Goal: Information Seeking & Learning: Learn about a topic

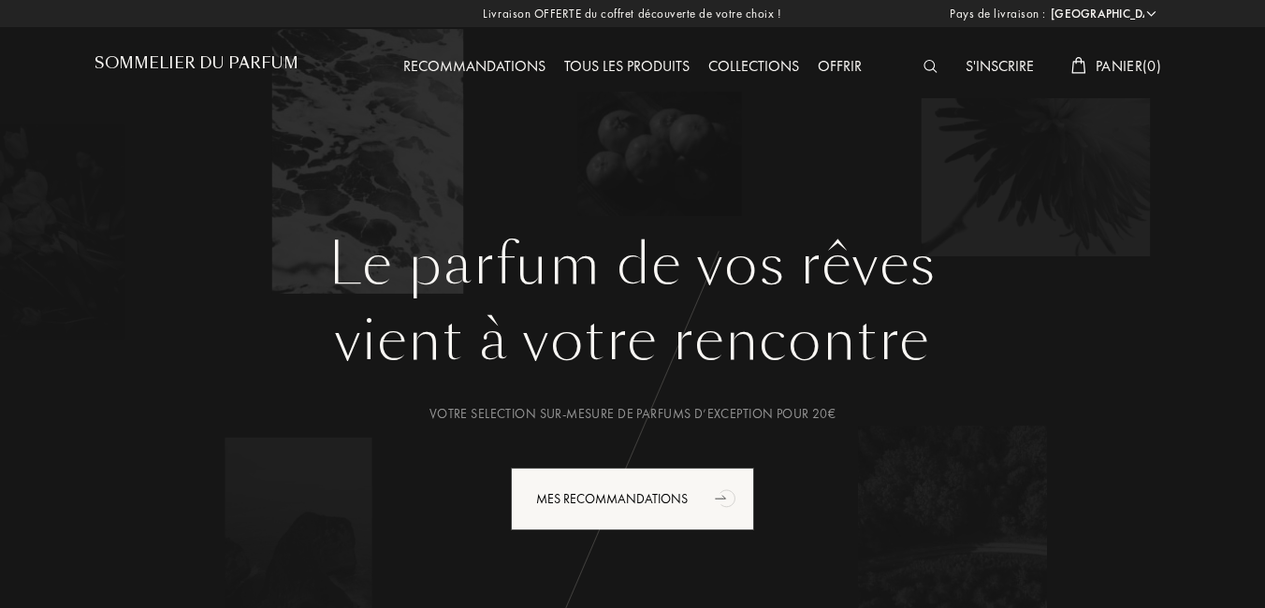
select select "FR"
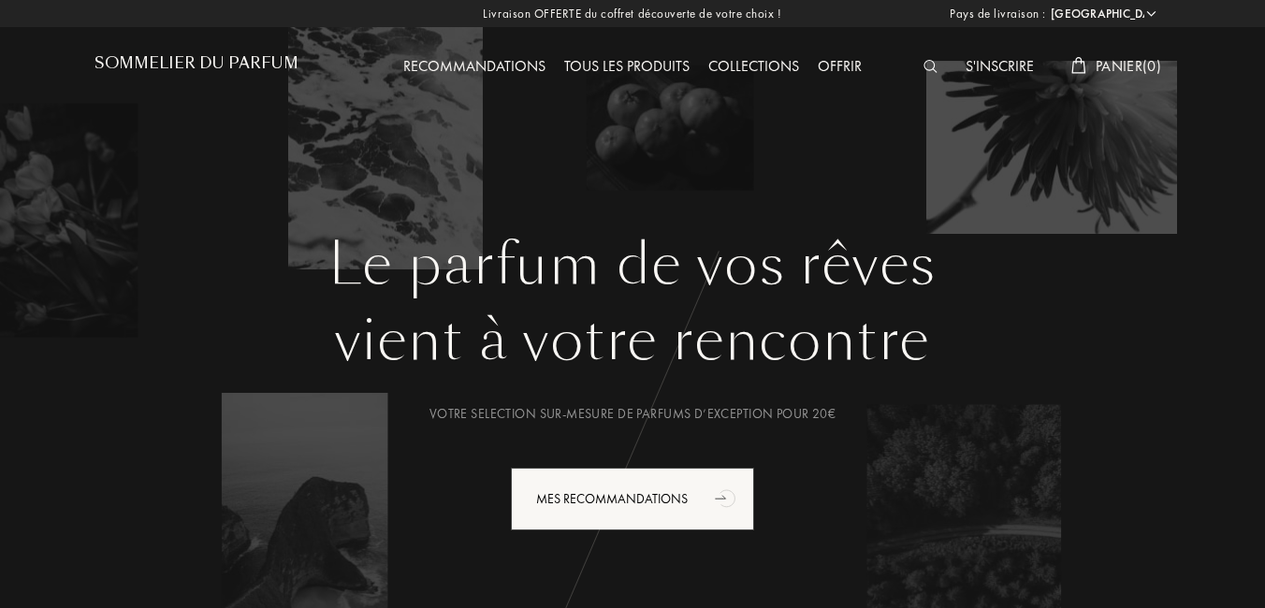
click at [924, 64] on img at bounding box center [930, 66] width 14 height 13
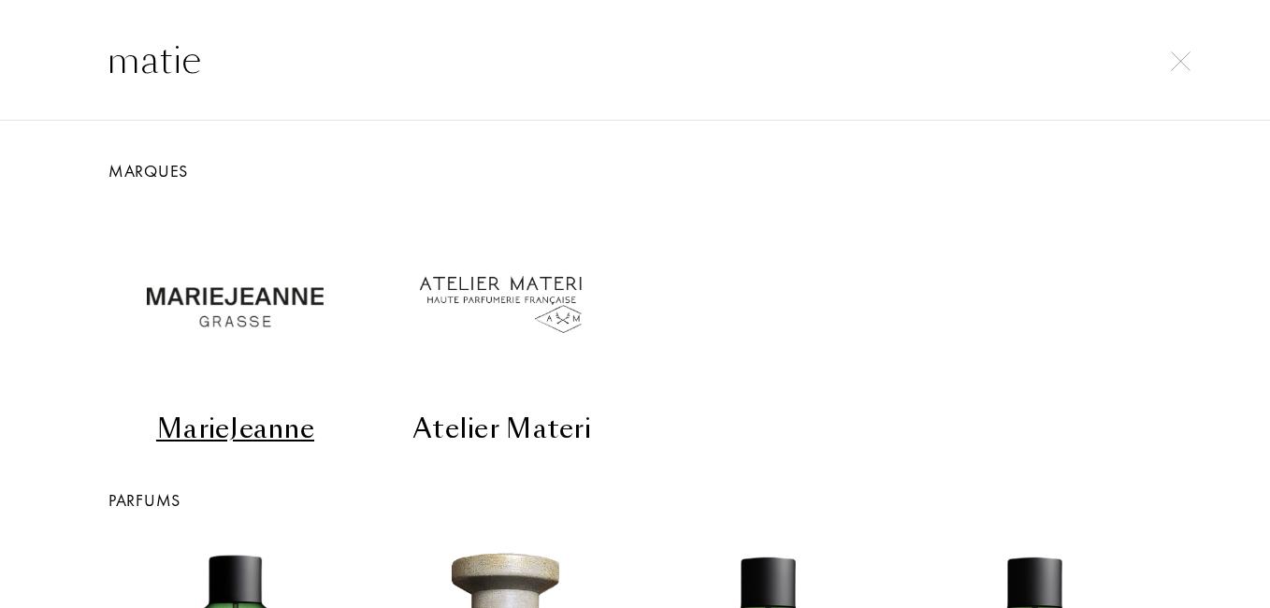
drag, startPoint x: 176, startPoint y: 64, endPoint x: -4, endPoint y: 62, distance: 179.6
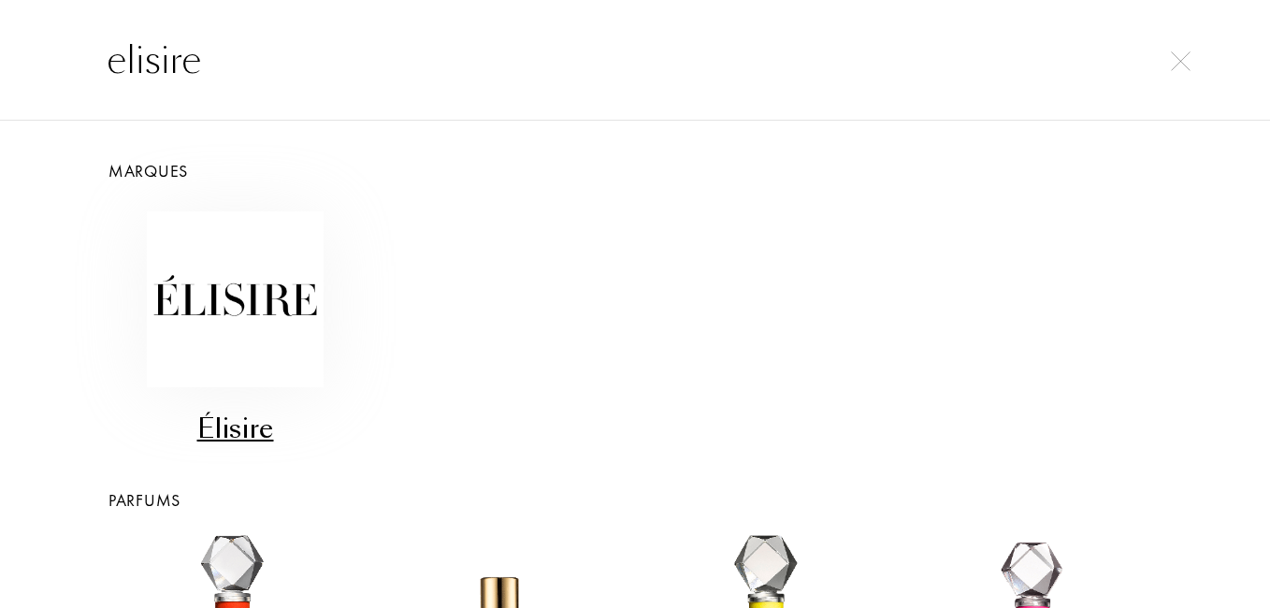
type input "elisire"
click at [243, 306] on img at bounding box center [235, 299] width 176 height 176
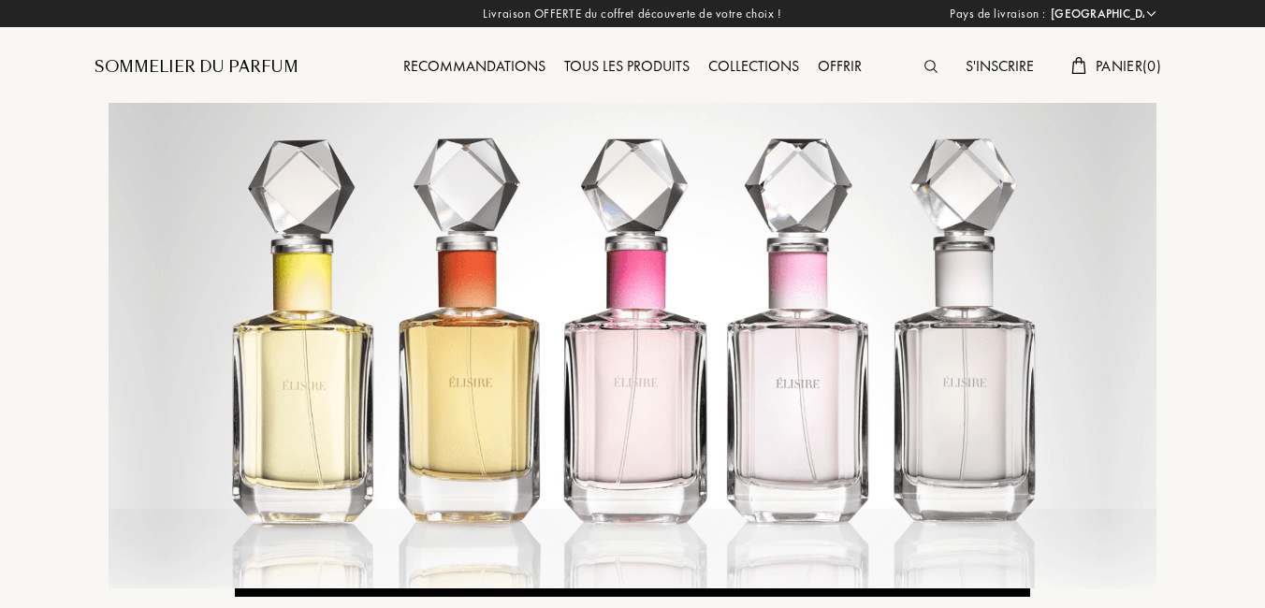
select select "FR"
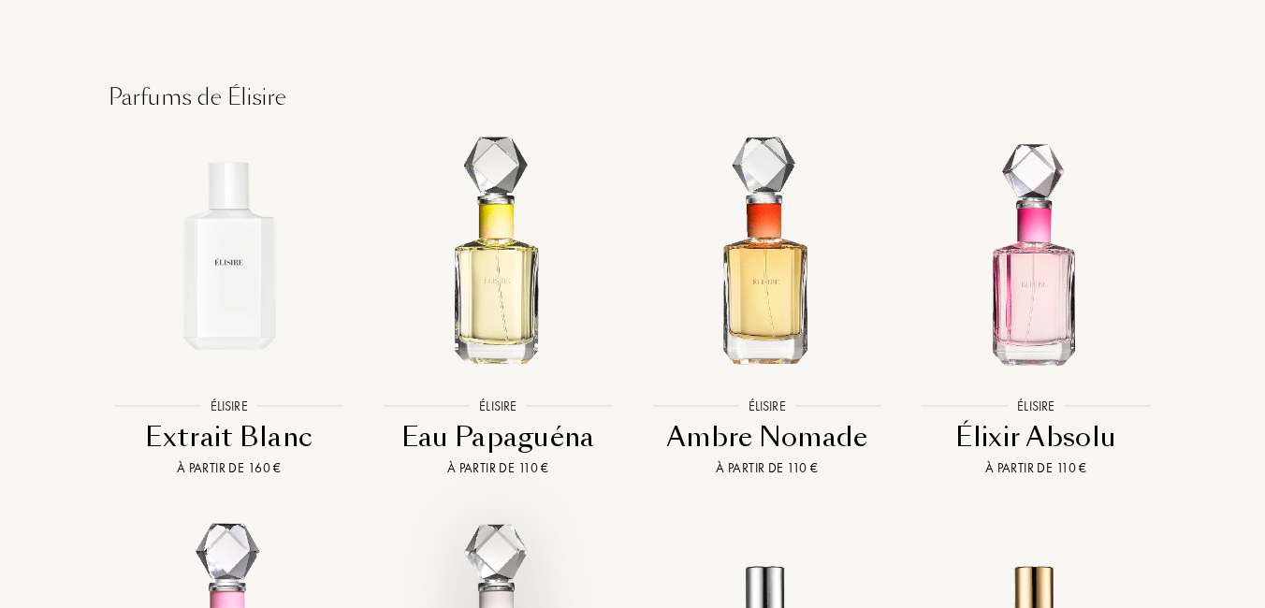
scroll to position [1403, 0]
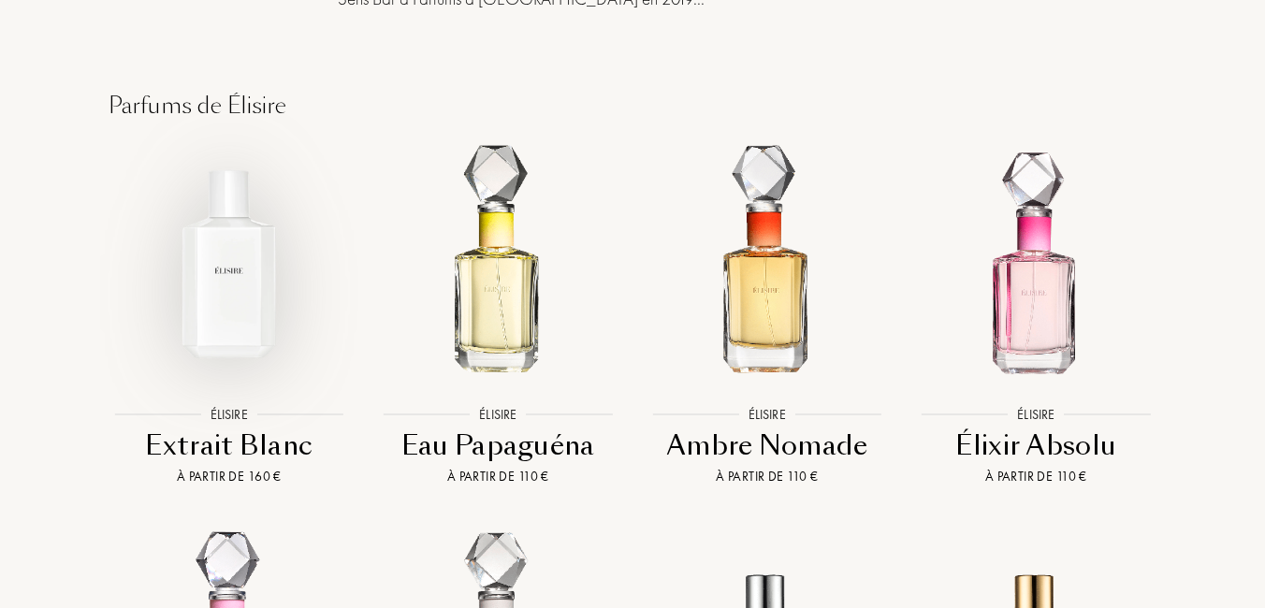
click at [235, 214] on img at bounding box center [229, 264] width 242 height 242
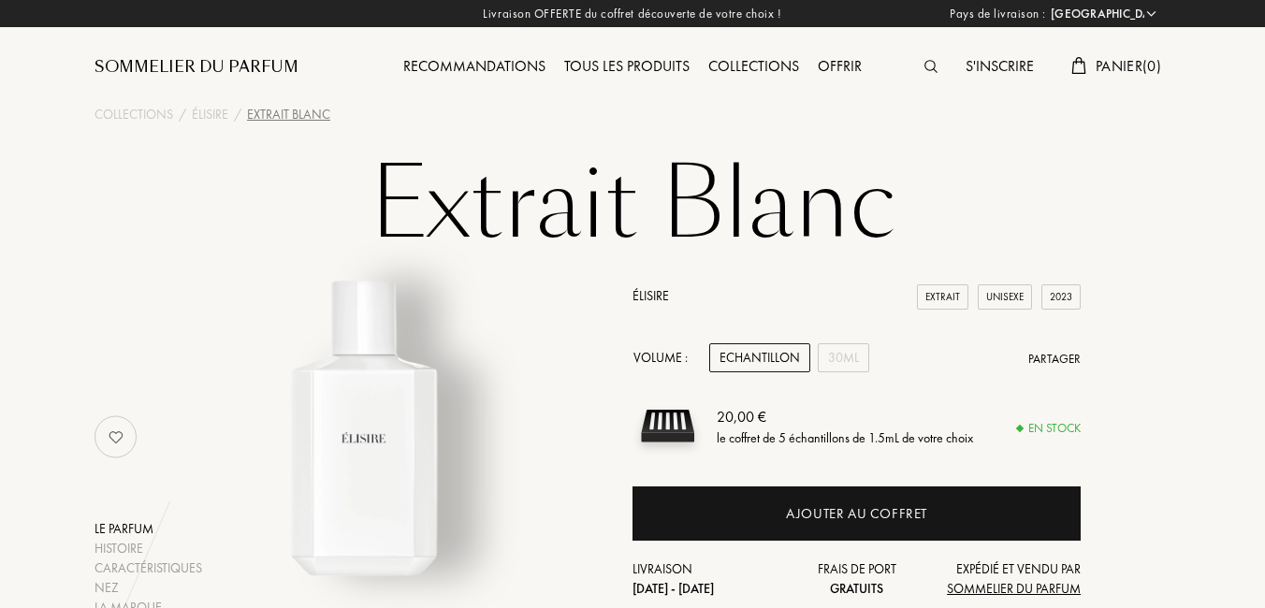
select select "FR"
click at [846, 361] on div "30mL" at bounding box center [842, 357] width 51 height 29
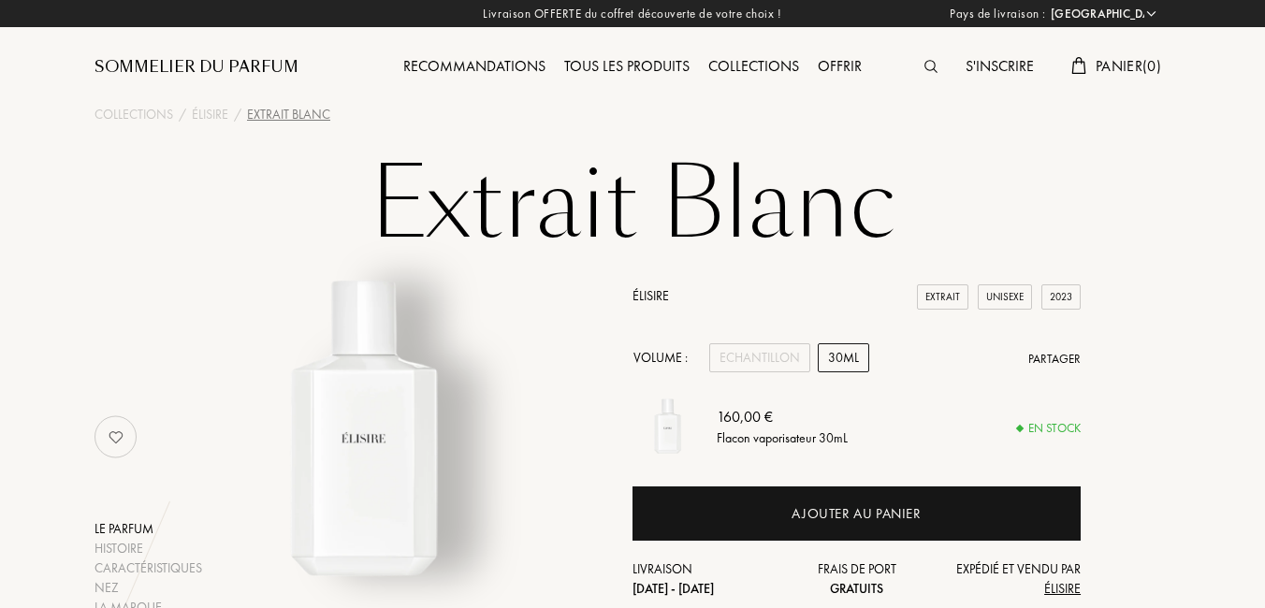
click at [918, 63] on div at bounding box center [935, 67] width 41 height 24
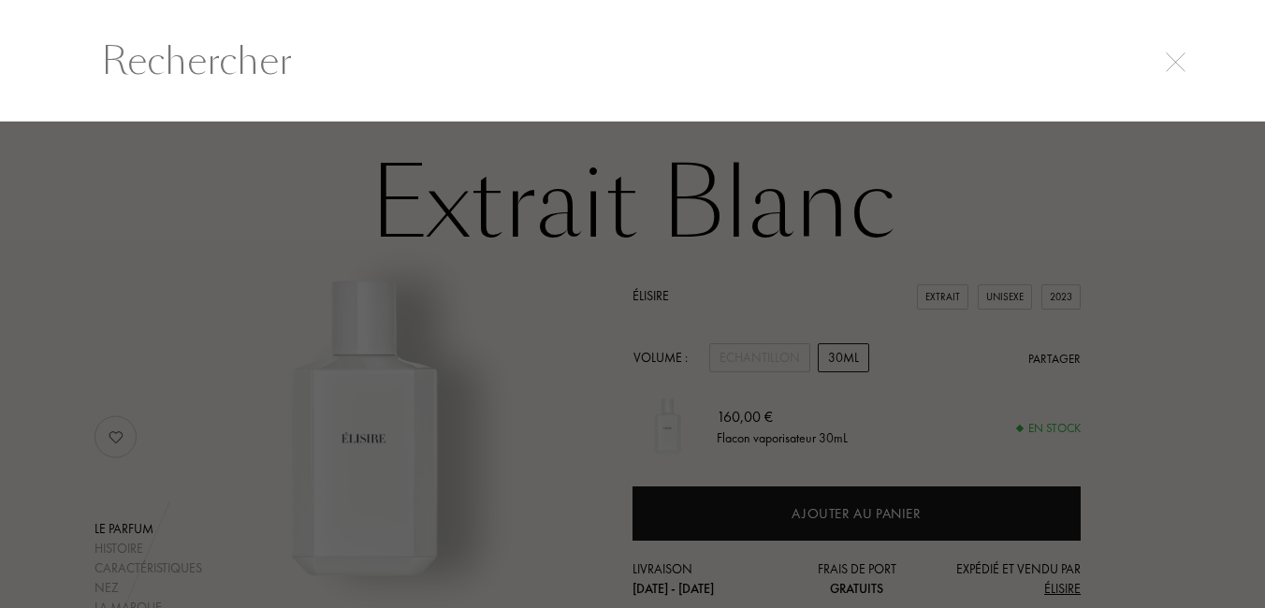
scroll to position [1, 0]
click at [282, 59] on input "text" at bounding box center [635, 60] width 1132 height 56
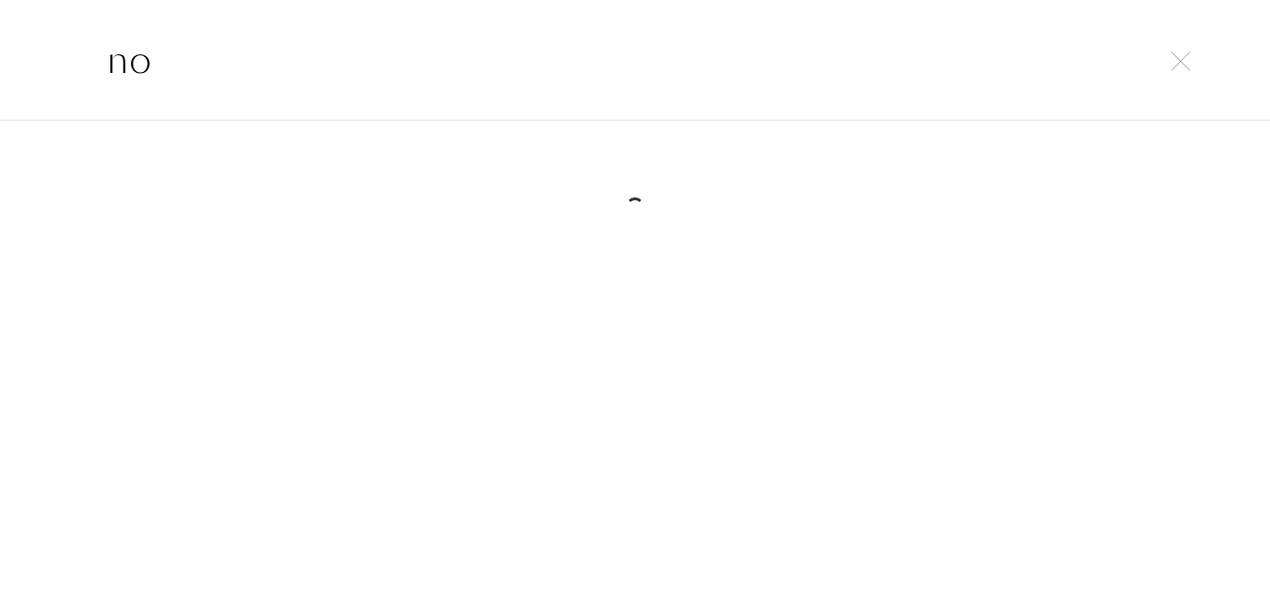
type input "n"
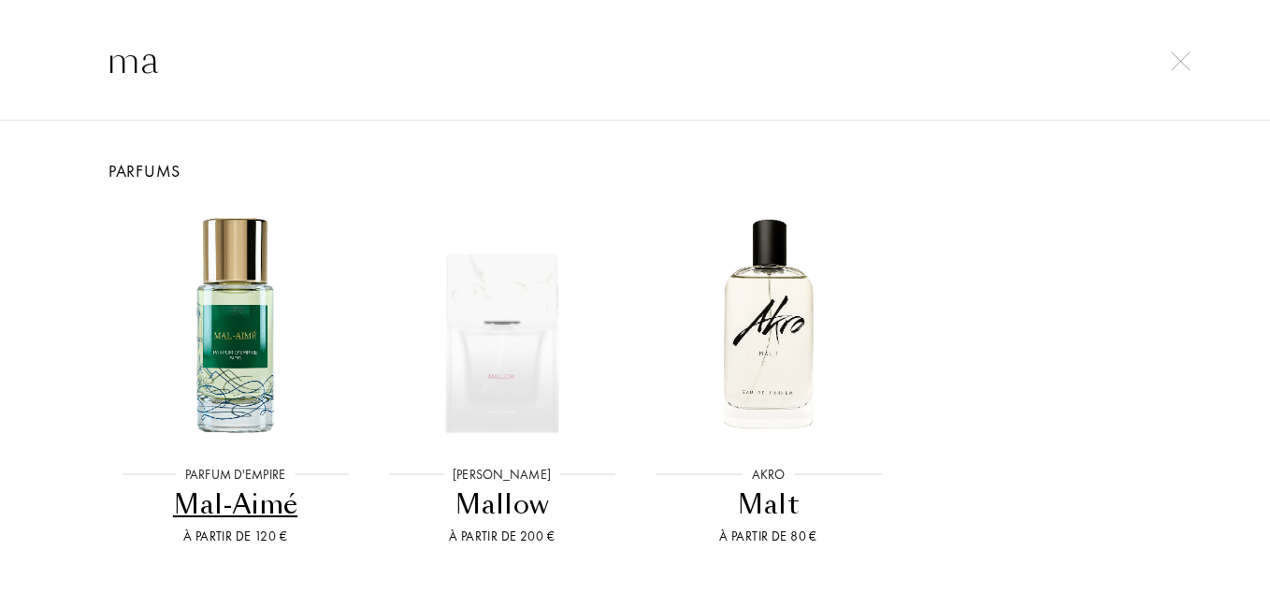
type input "m"
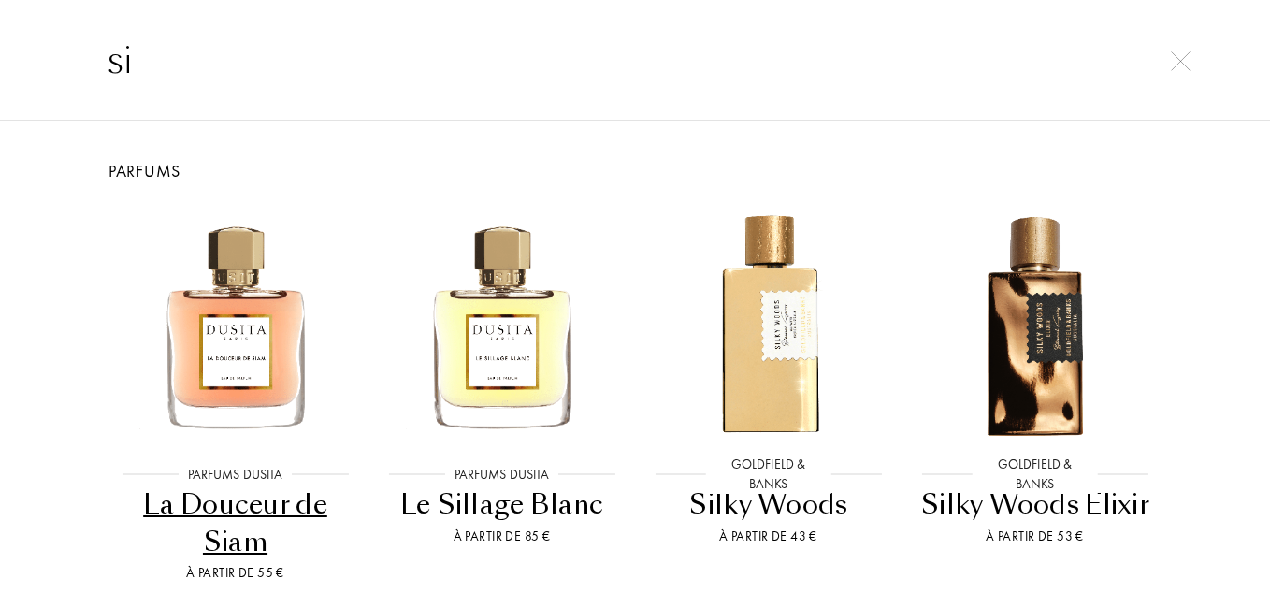
type input "s"
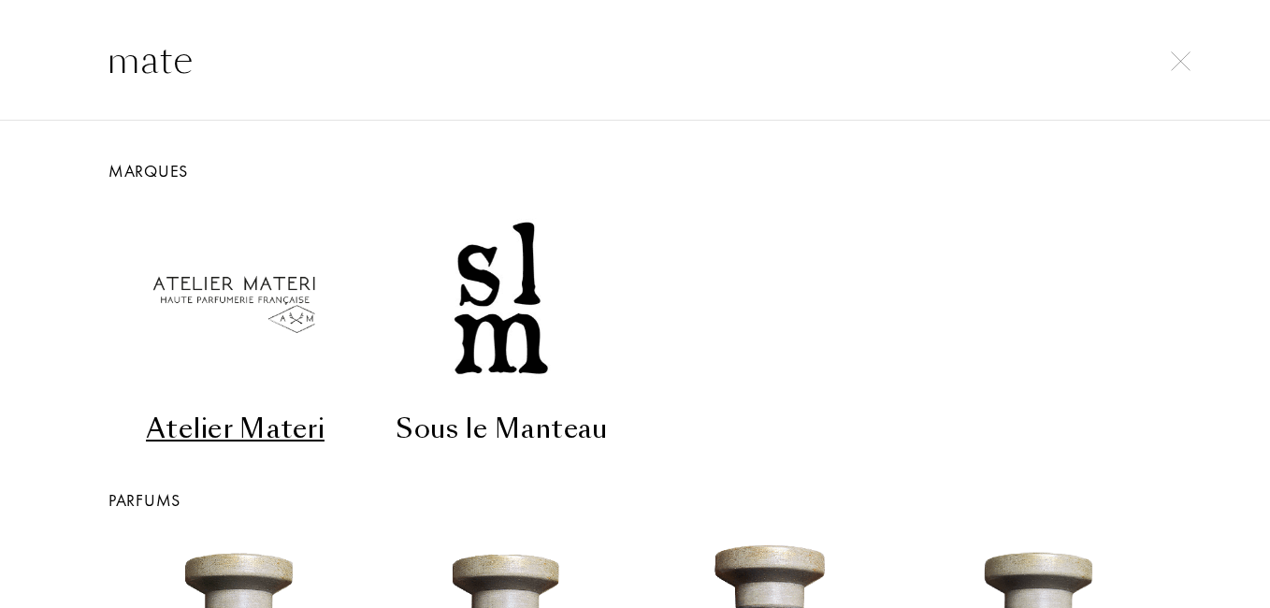
type input "mate"
click at [284, 431] on div "Atelier Materi" at bounding box center [235, 429] width 252 height 36
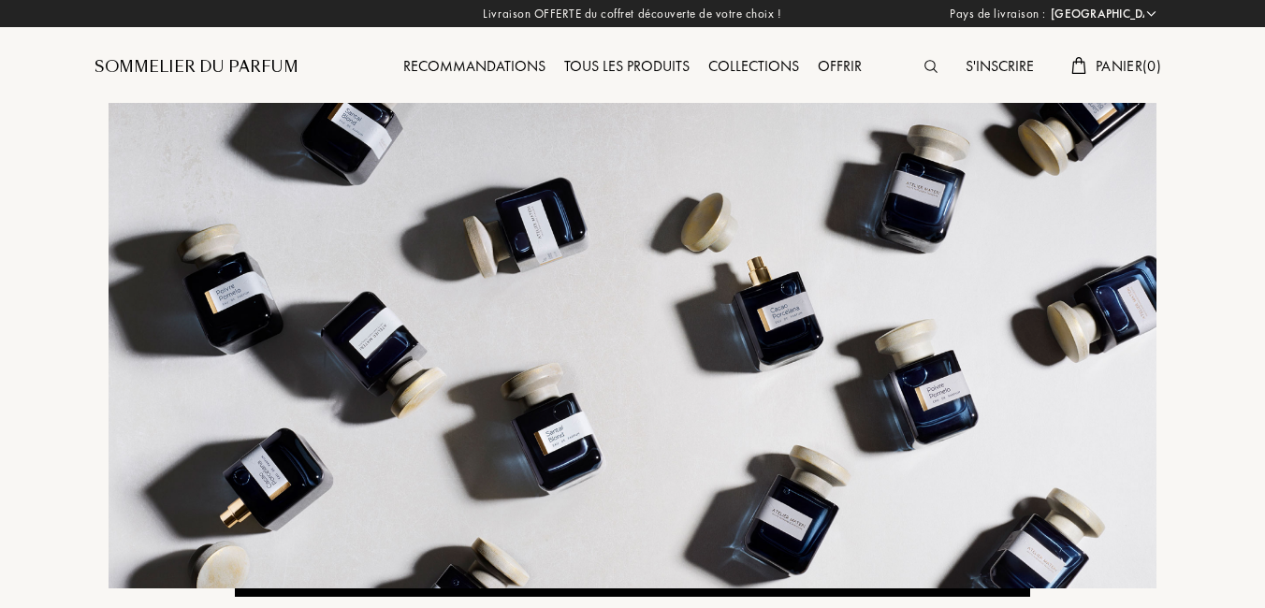
select select "FR"
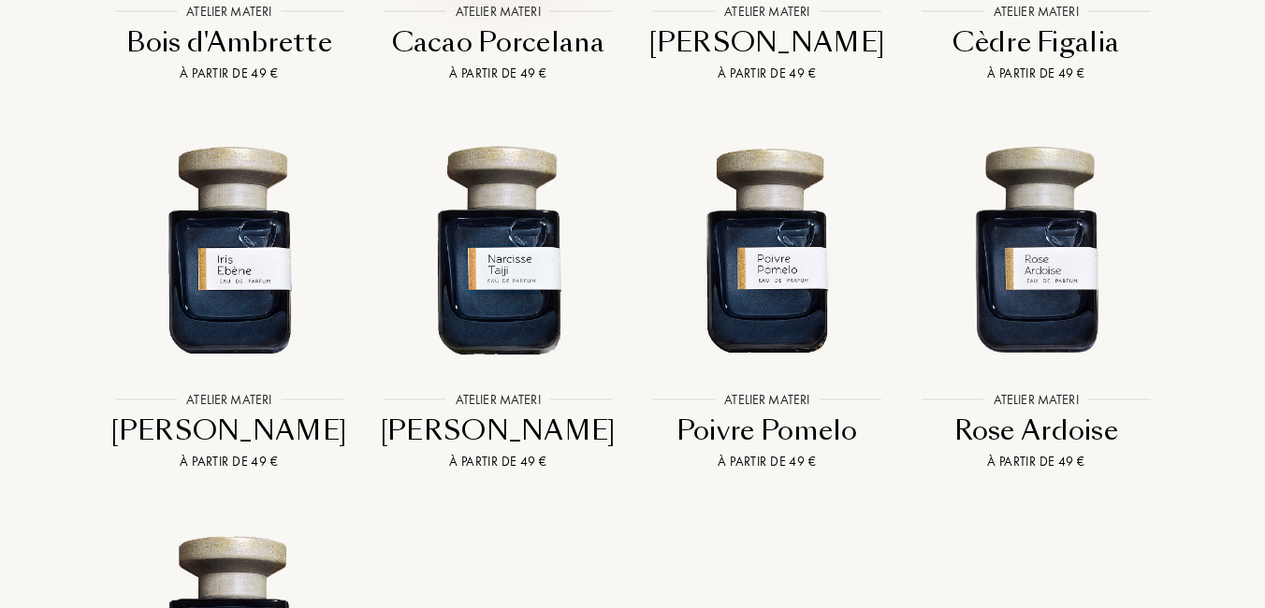
scroll to position [4583, 0]
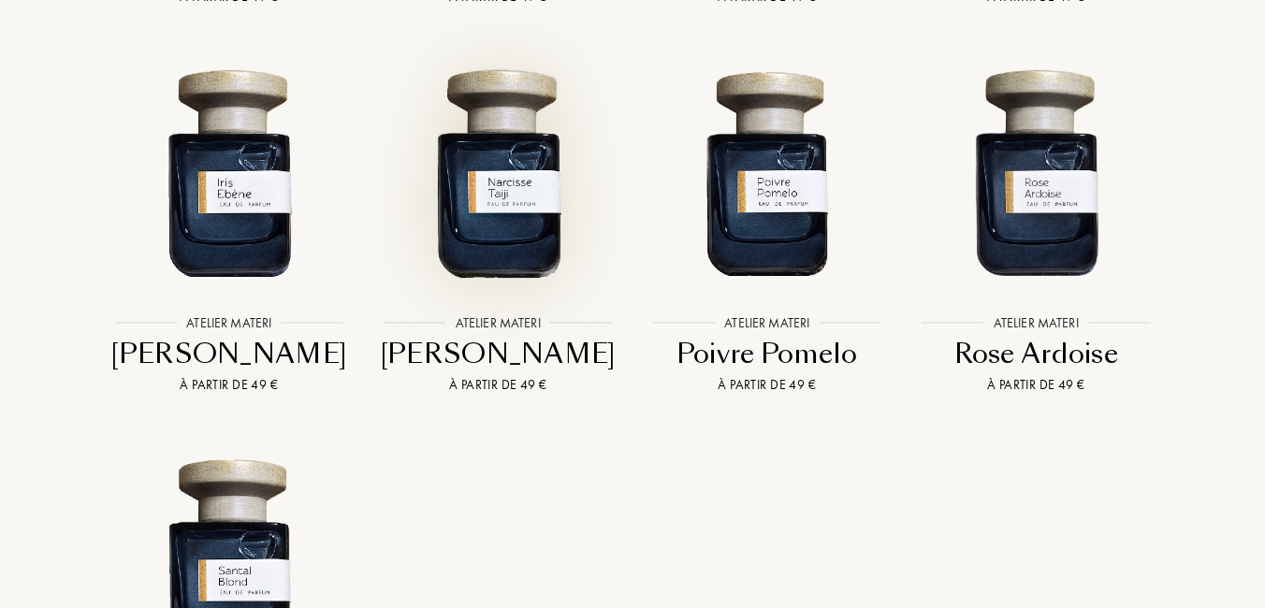
click at [486, 213] on img at bounding box center [498, 172] width 242 height 242
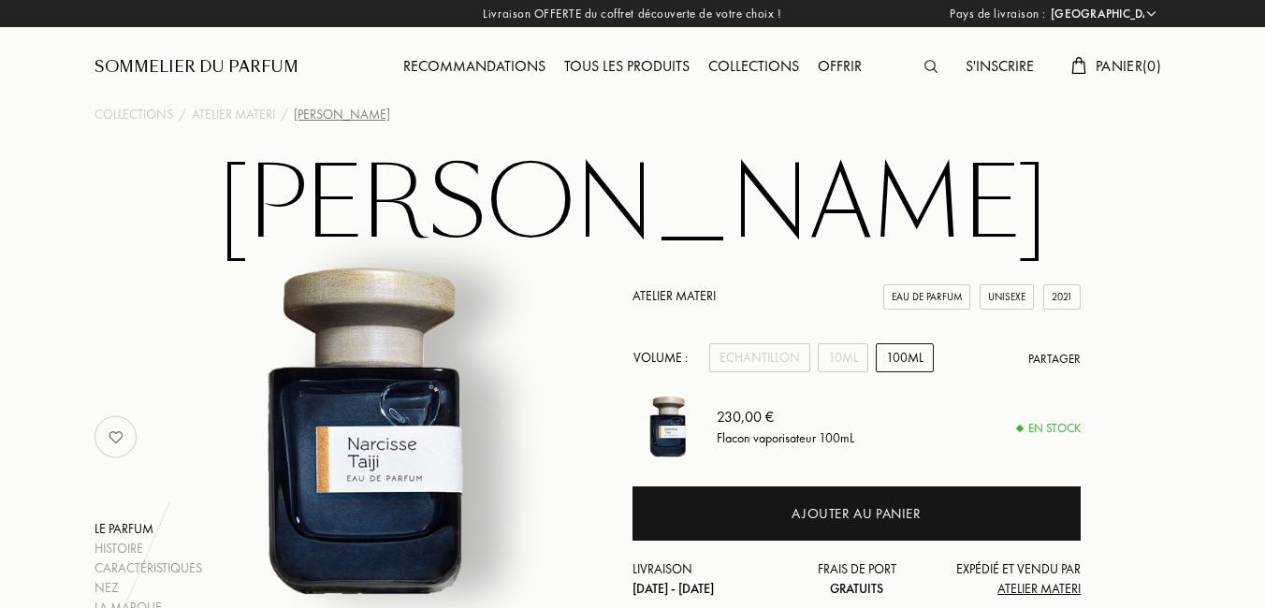
select select "FR"
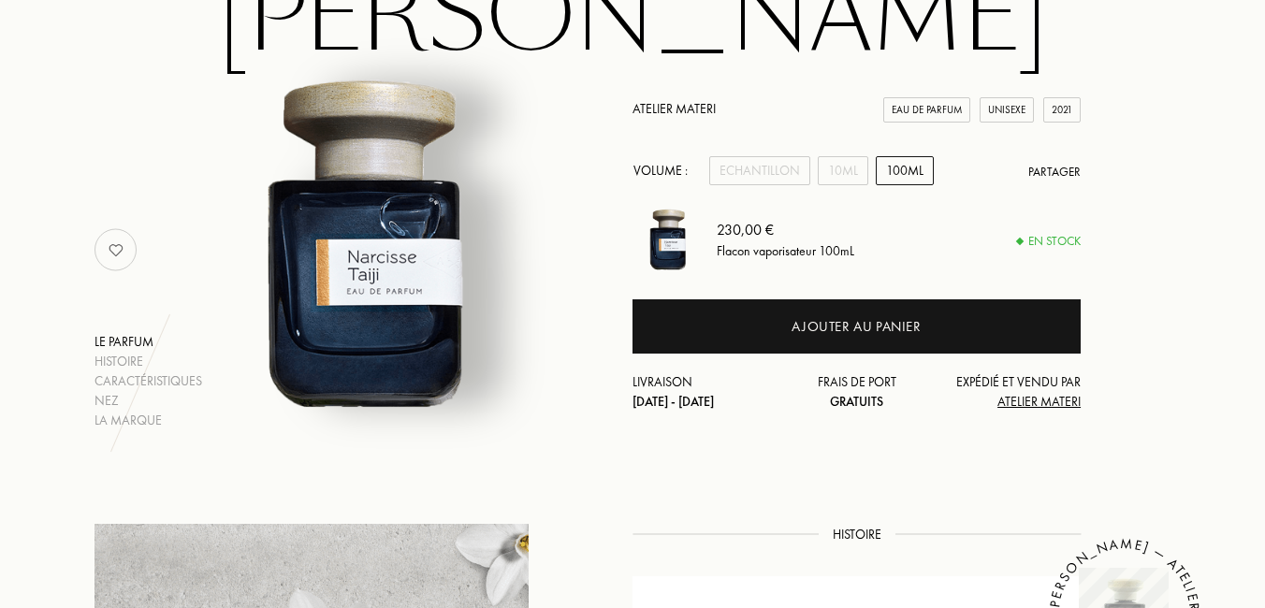
drag, startPoint x: 901, startPoint y: 170, endPoint x: 900, endPoint y: 191, distance: 20.6
click at [900, 169] on div "100mL" at bounding box center [904, 170] width 58 height 29
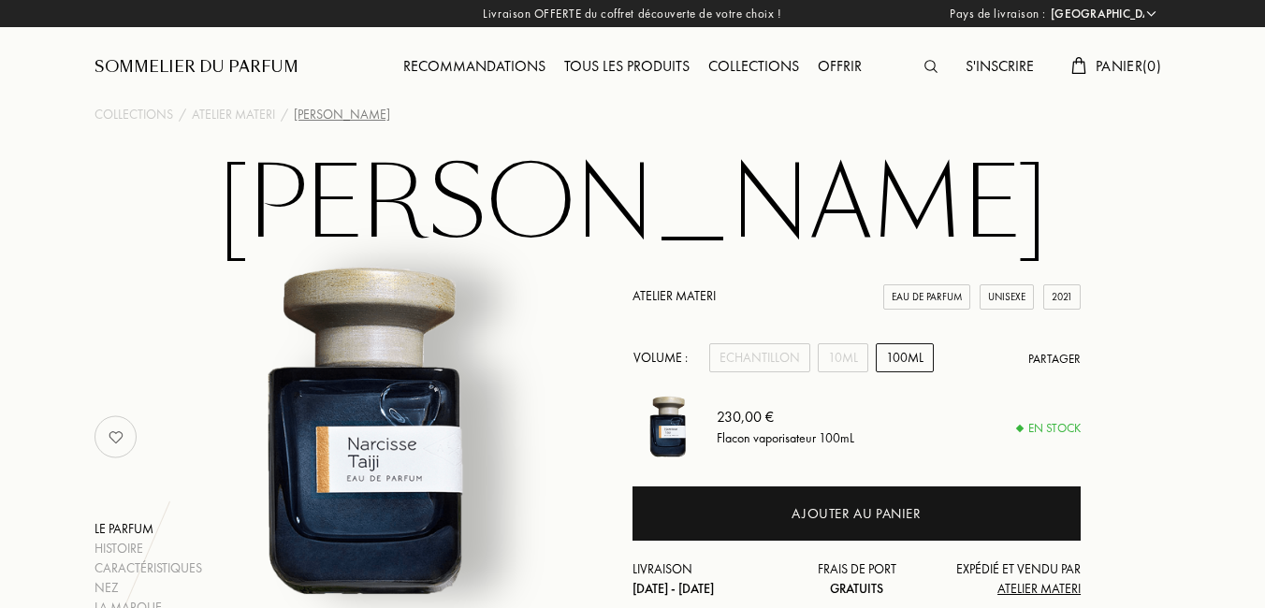
click at [454, 59] on div "Recommandations" at bounding box center [474, 67] width 161 height 24
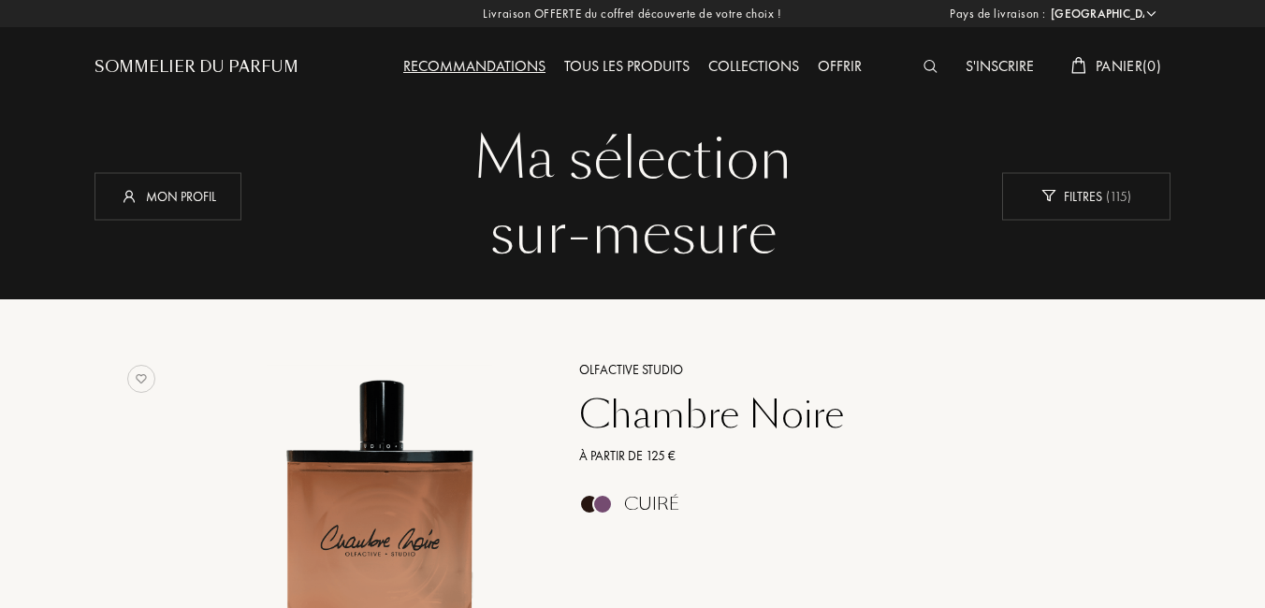
select select "FR"
drag, startPoint x: 924, startPoint y: 65, endPoint x: 926, endPoint y: 74, distance: 9.5
click at [925, 65] on img at bounding box center [930, 66] width 14 height 13
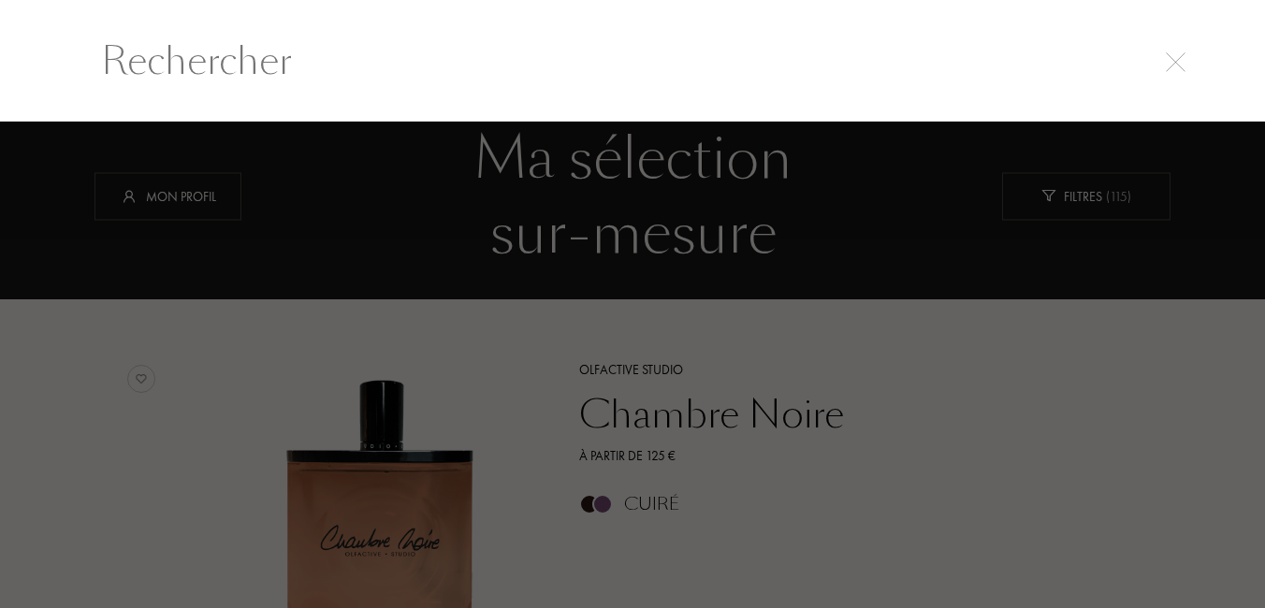
scroll to position [1, 0]
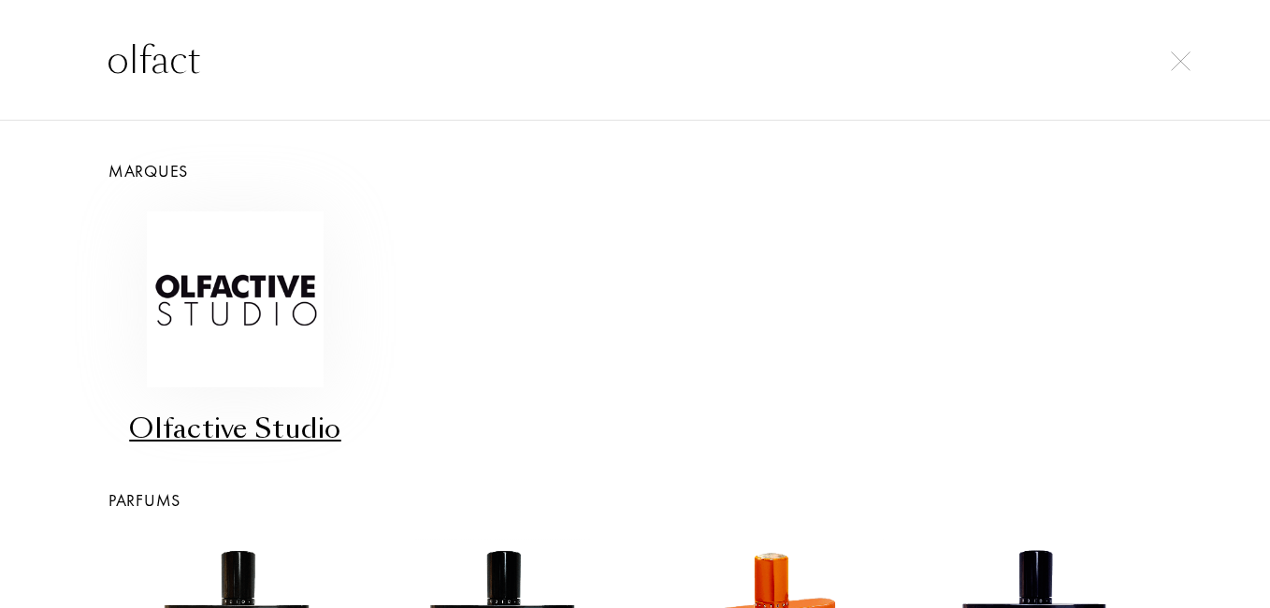
type input "olfact"
click at [207, 310] on img at bounding box center [235, 299] width 176 height 176
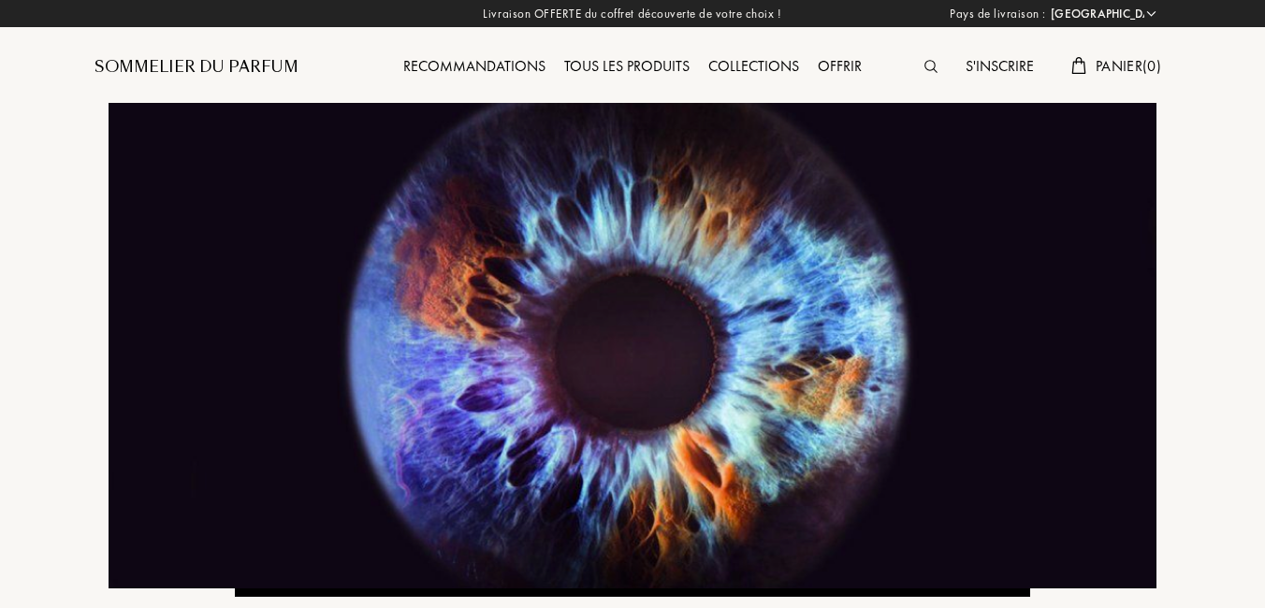
select select "FR"
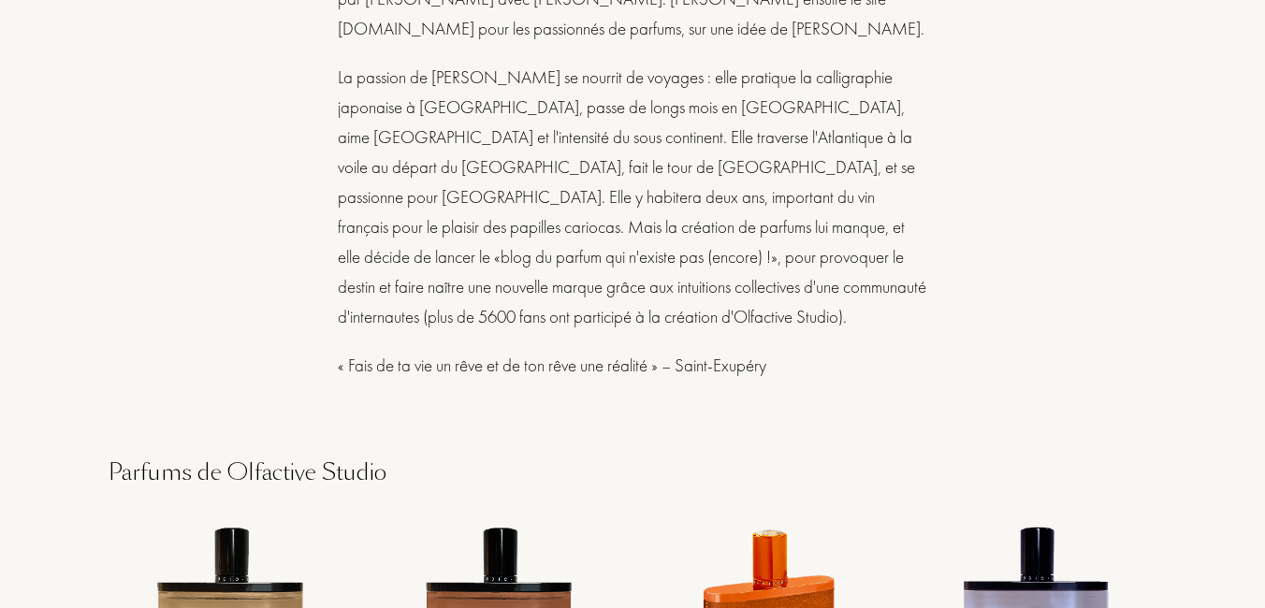
scroll to position [2712, 0]
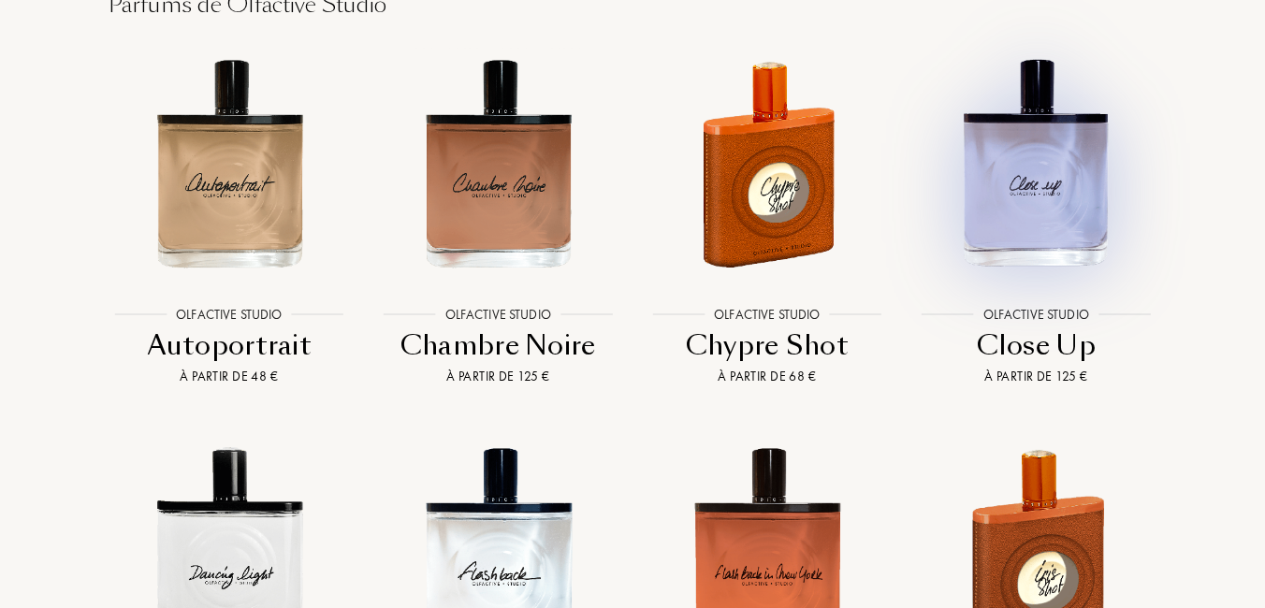
click at [1033, 212] on img at bounding box center [1036, 163] width 242 height 242
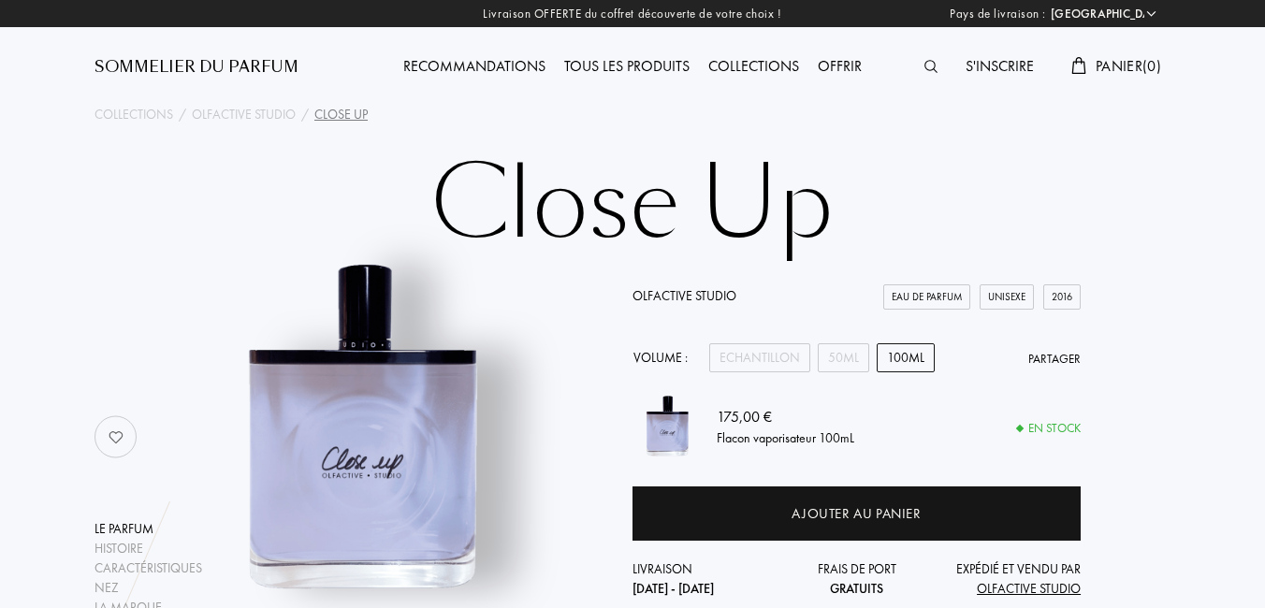
select select "FR"
click at [903, 357] on div "100mL" at bounding box center [905, 357] width 58 height 29
click at [846, 354] on div "50mL" at bounding box center [842, 357] width 51 height 29
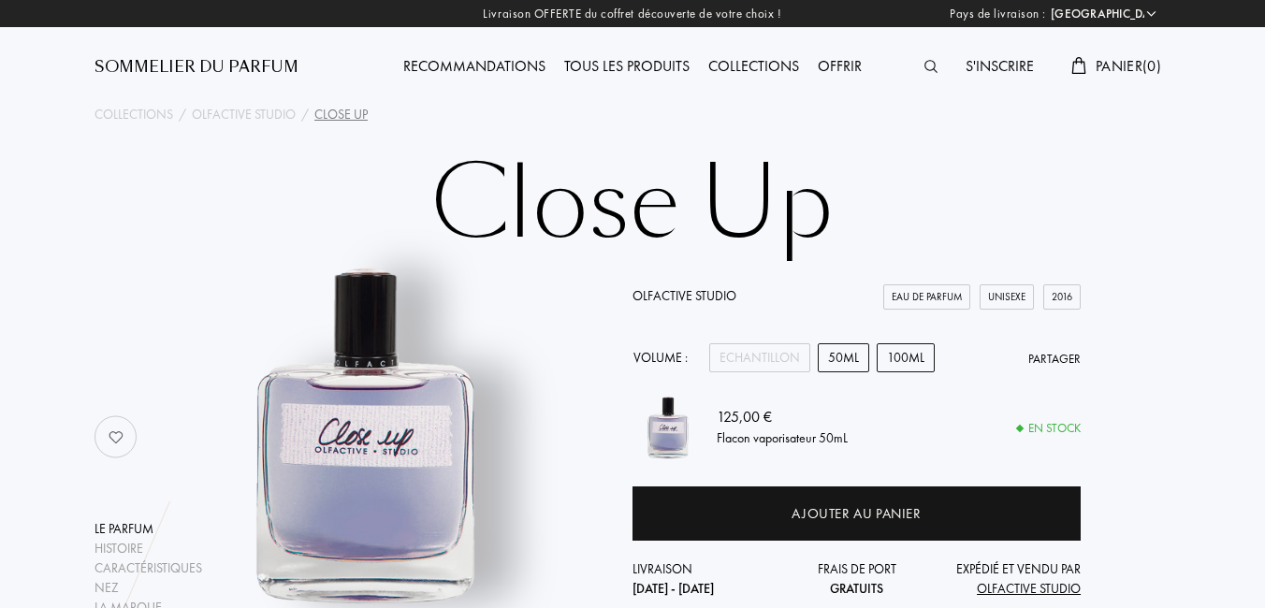
click at [901, 352] on div "100mL" at bounding box center [905, 357] width 58 height 29
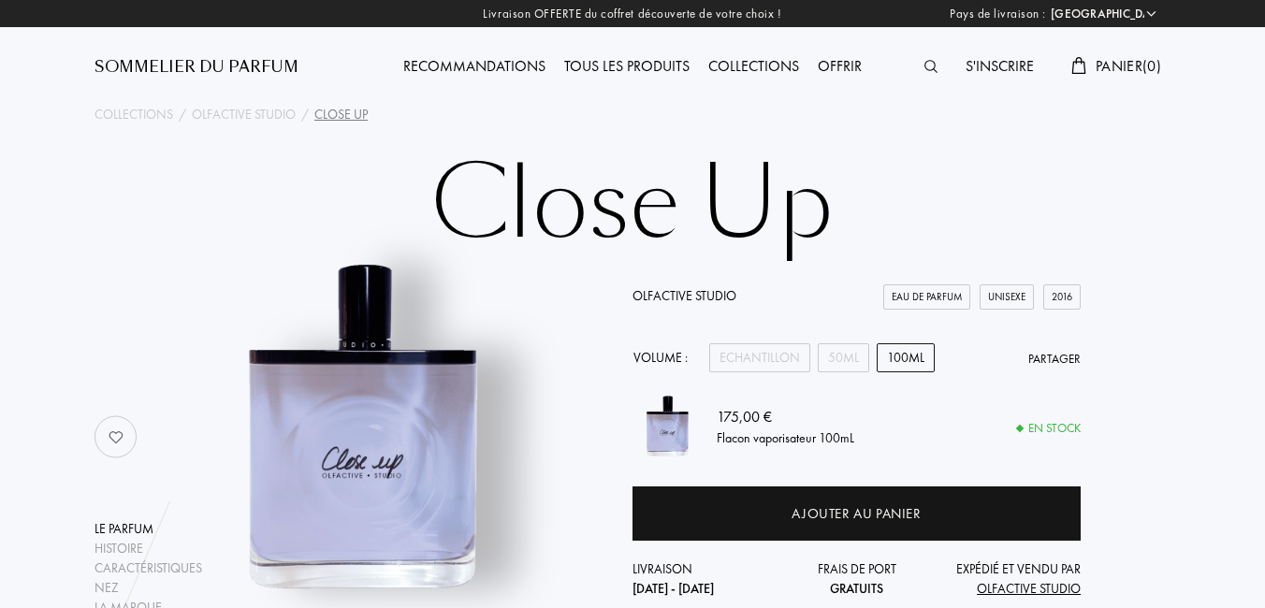
click at [770, 66] on div "Collections" at bounding box center [753, 67] width 109 height 24
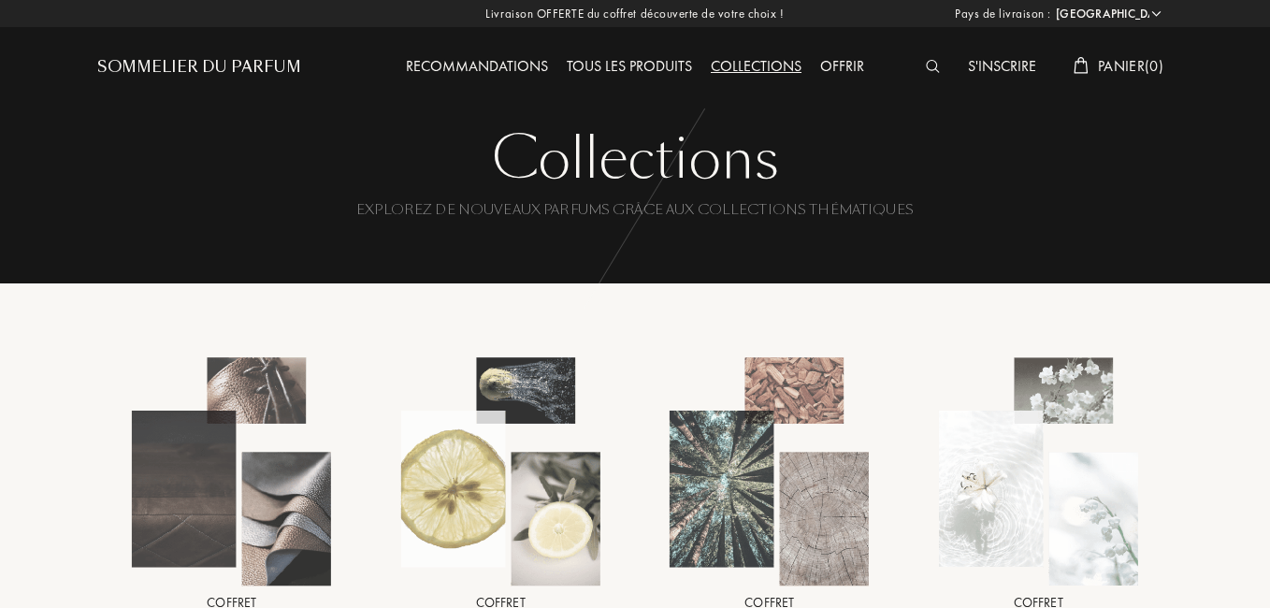
select select "FR"
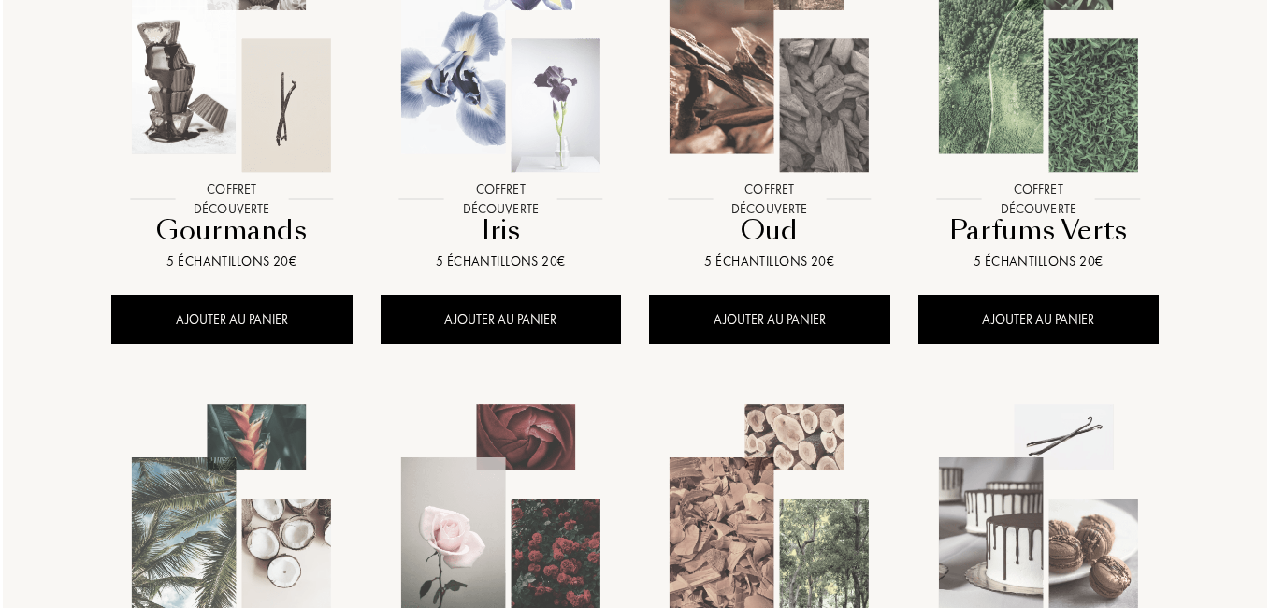
scroll to position [935, 0]
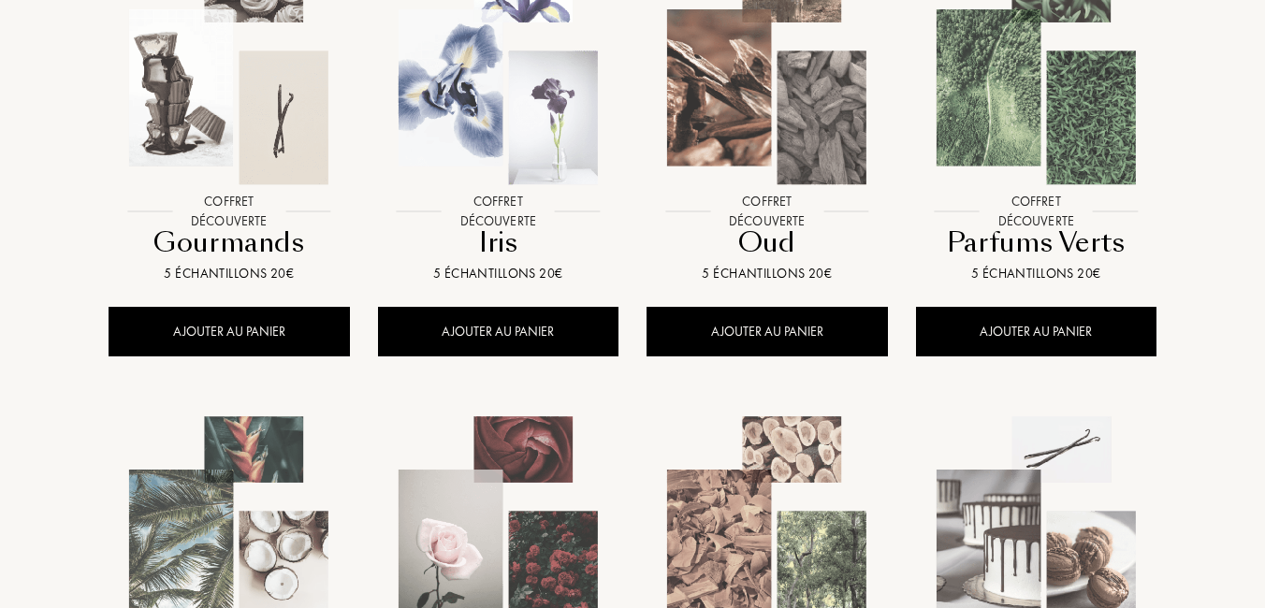
click at [253, 208] on div at bounding box center [228, 84] width 269 height 311
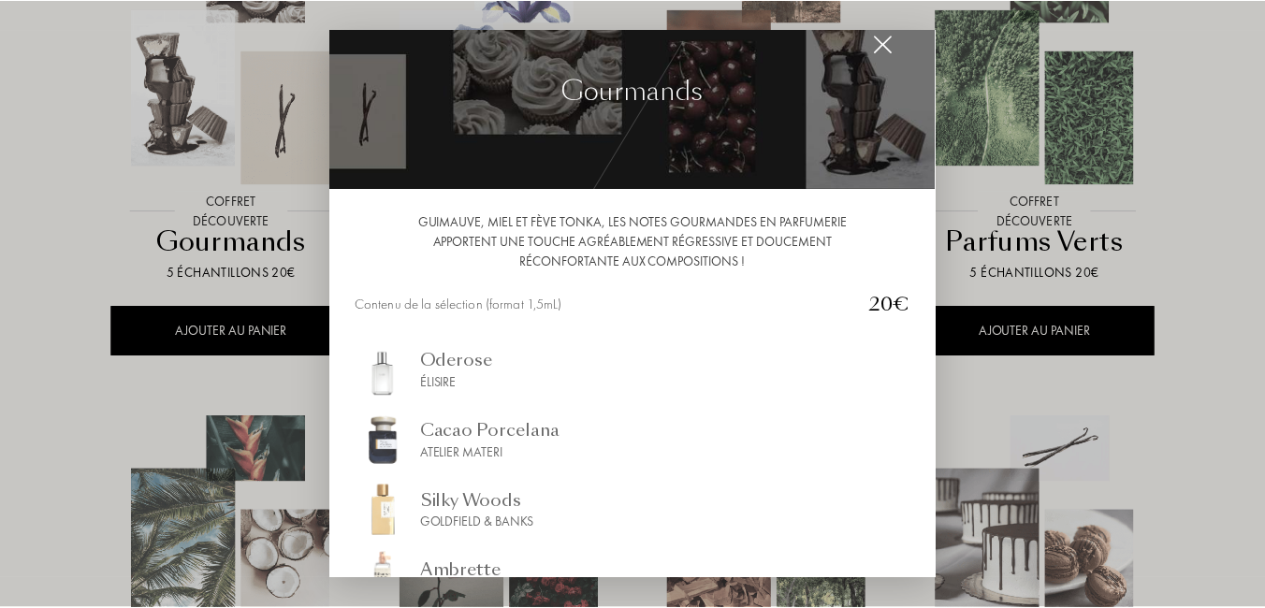
scroll to position [0, 0]
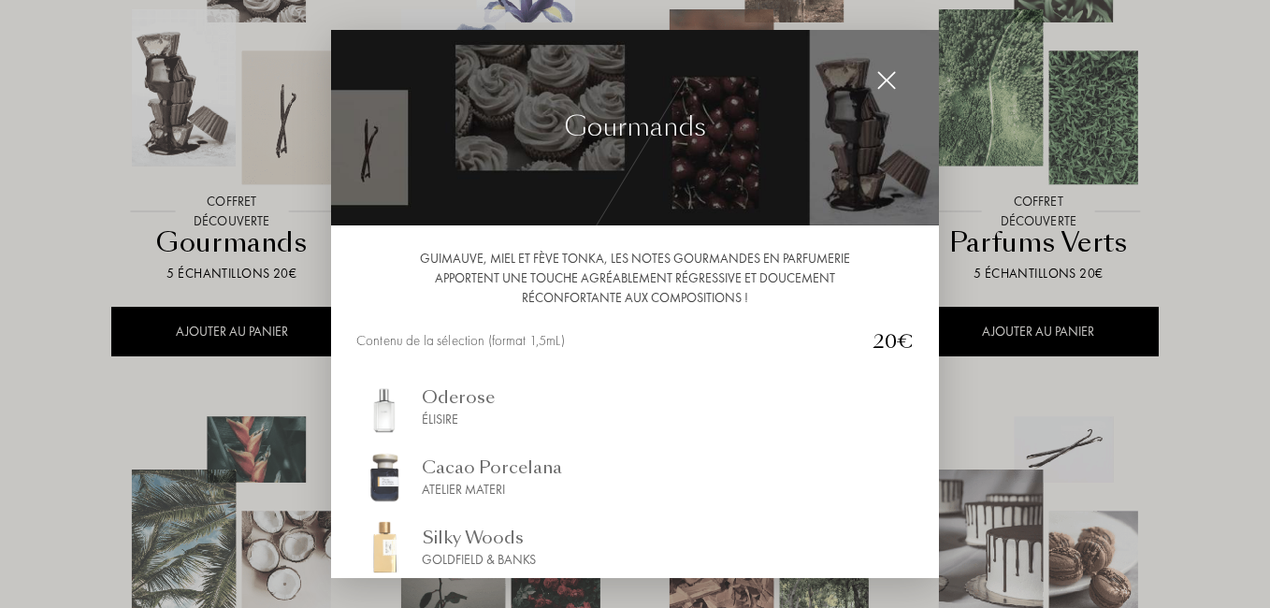
click at [881, 75] on img at bounding box center [886, 80] width 21 height 21
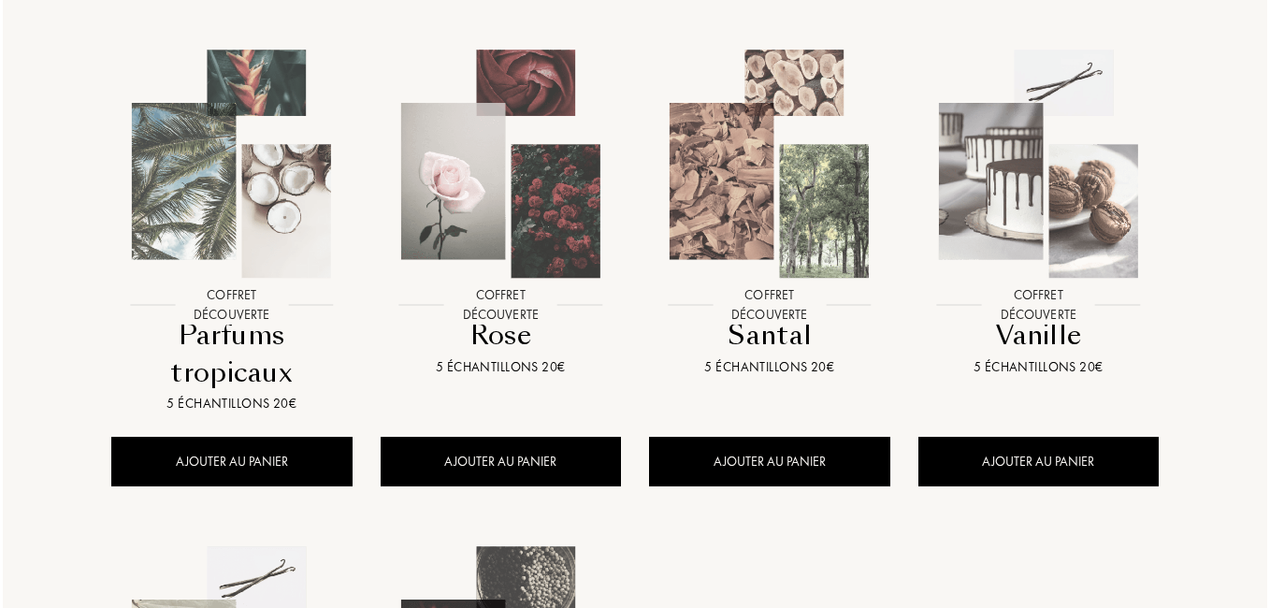
scroll to position [1309, 0]
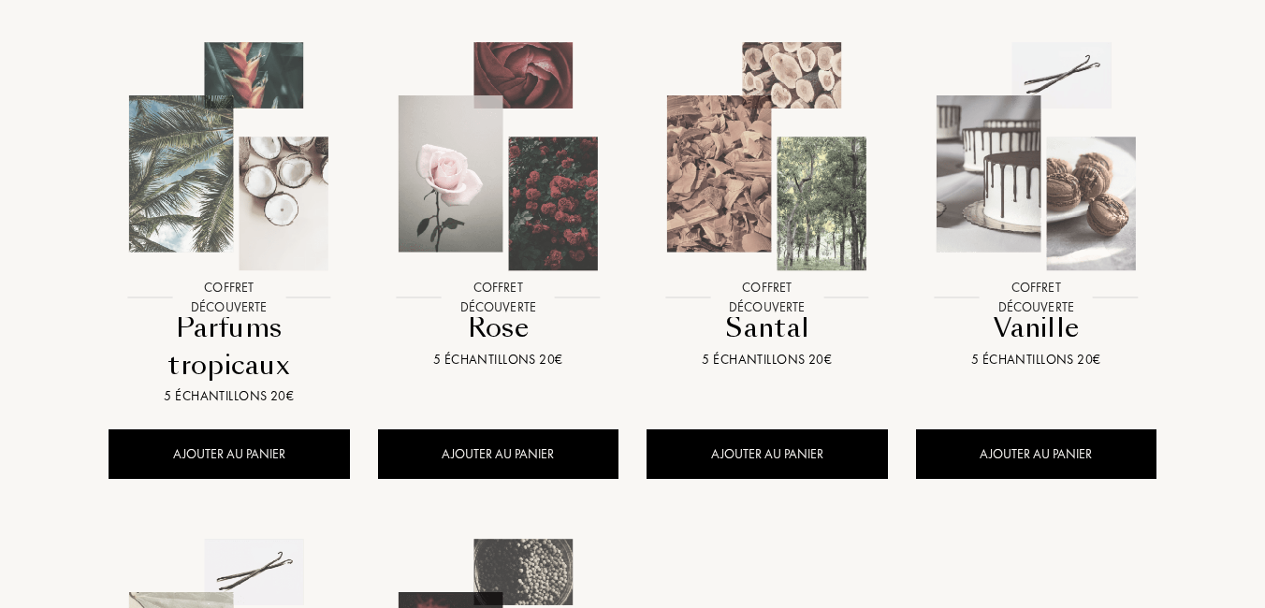
click at [1040, 314] on div at bounding box center [1036, 170] width 269 height 311
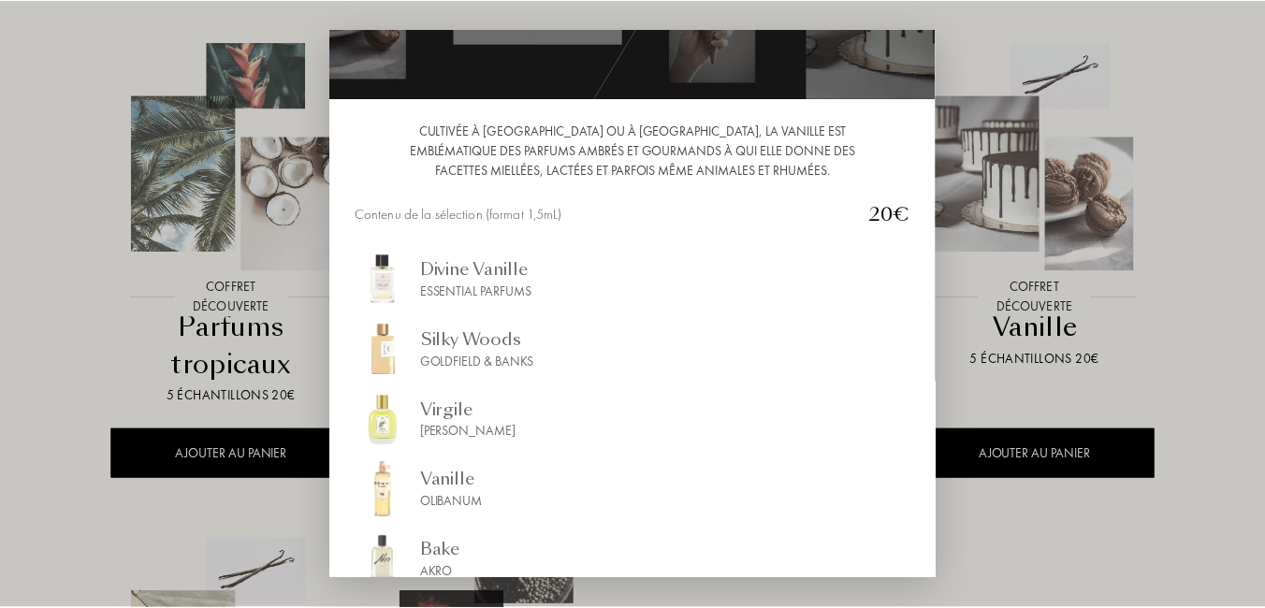
scroll to position [0, 0]
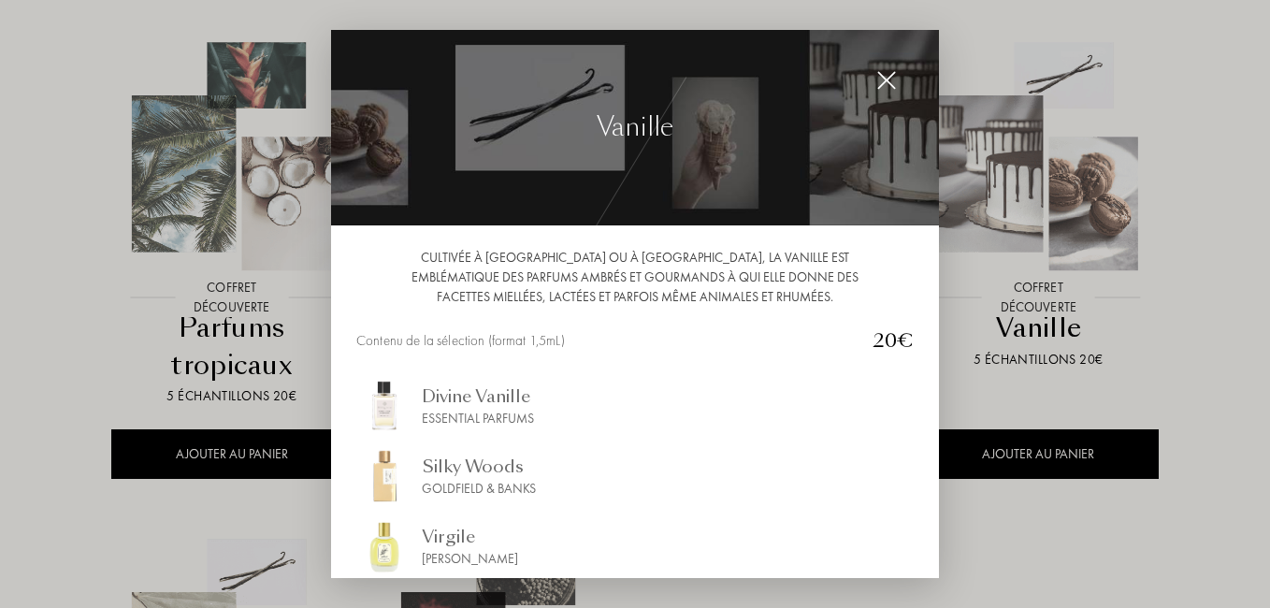
click at [889, 82] on img at bounding box center [886, 80] width 21 height 21
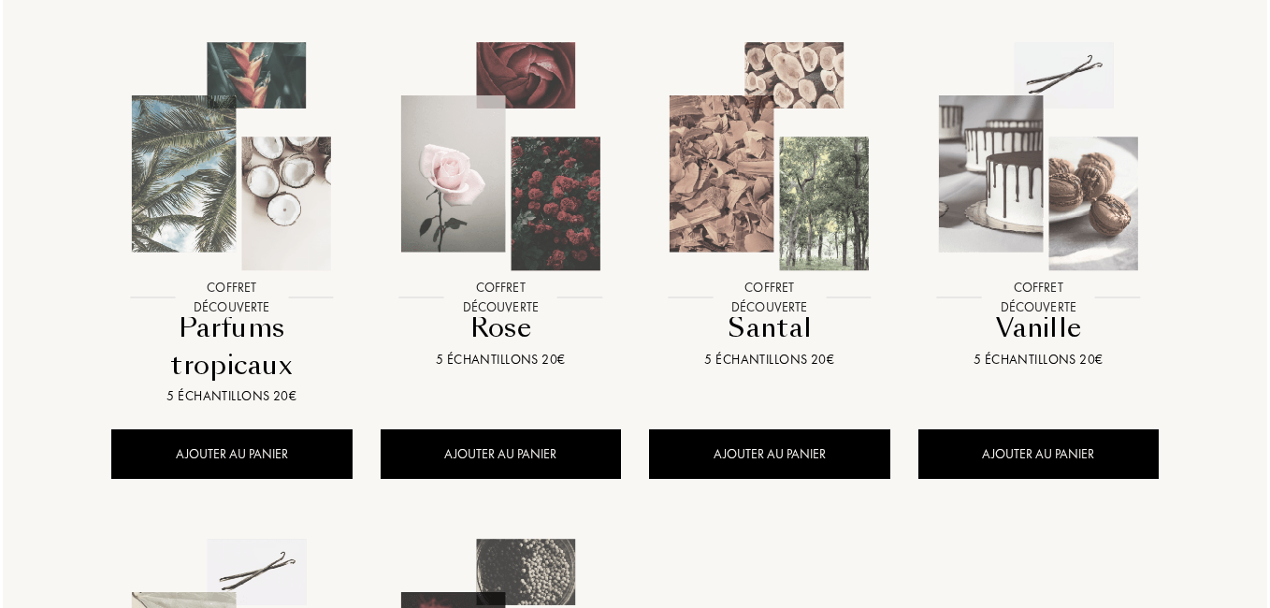
scroll to position [1684, 0]
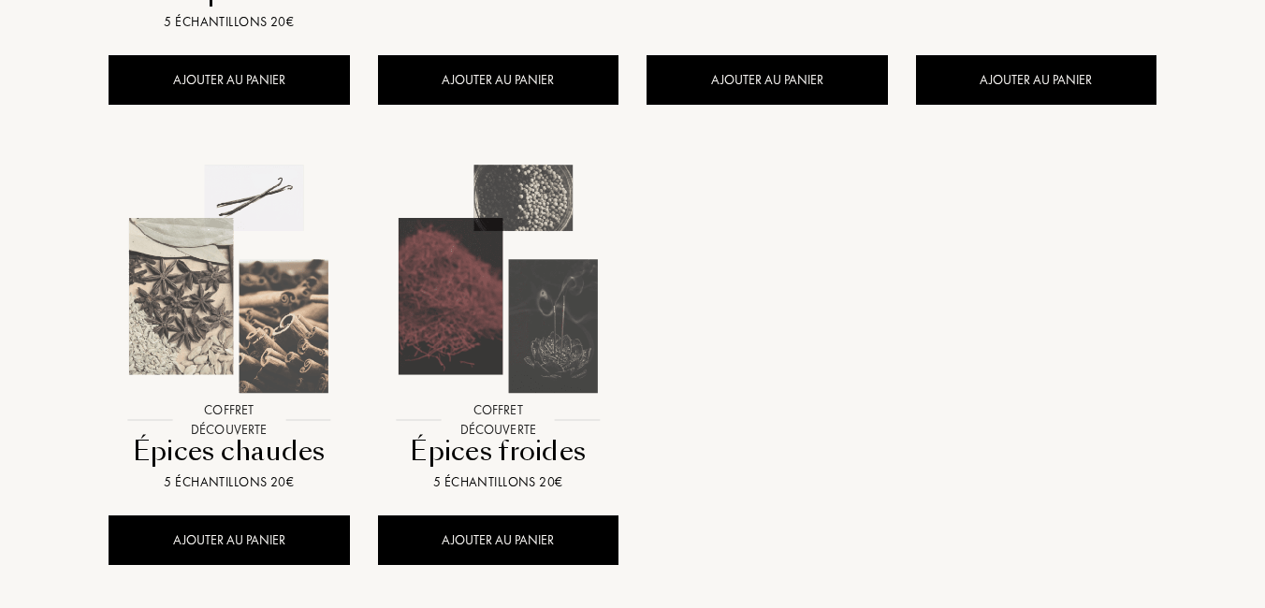
click at [493, 403] on div at bounding box center [498, 292] width 269 height 311
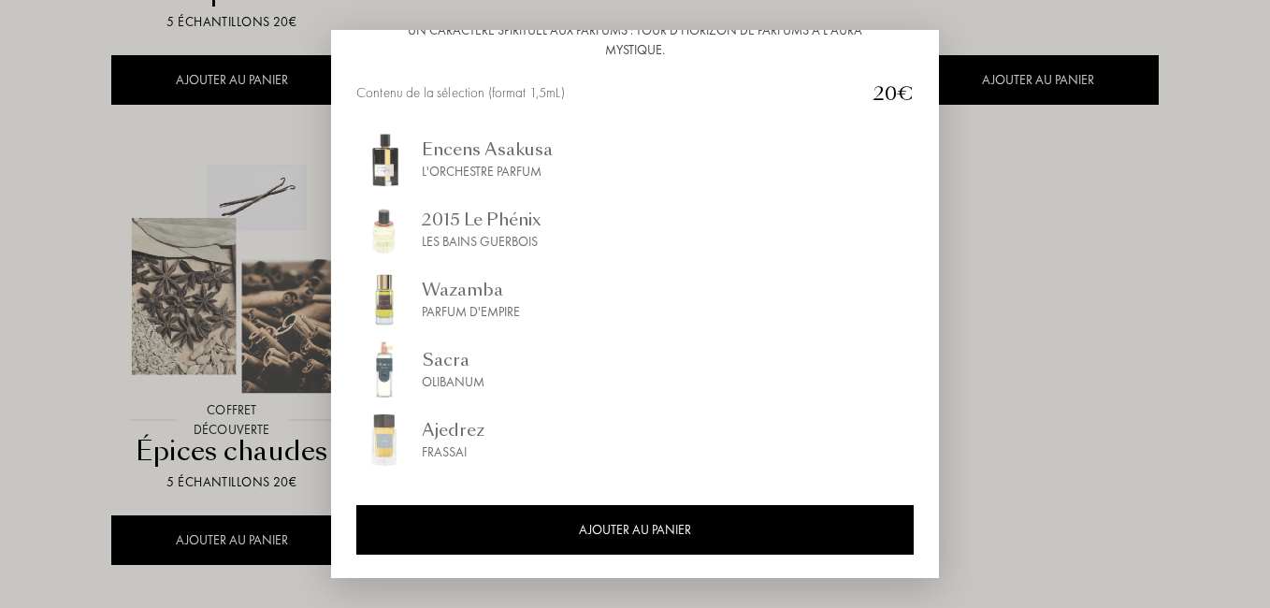
scroll to position [0, 0]
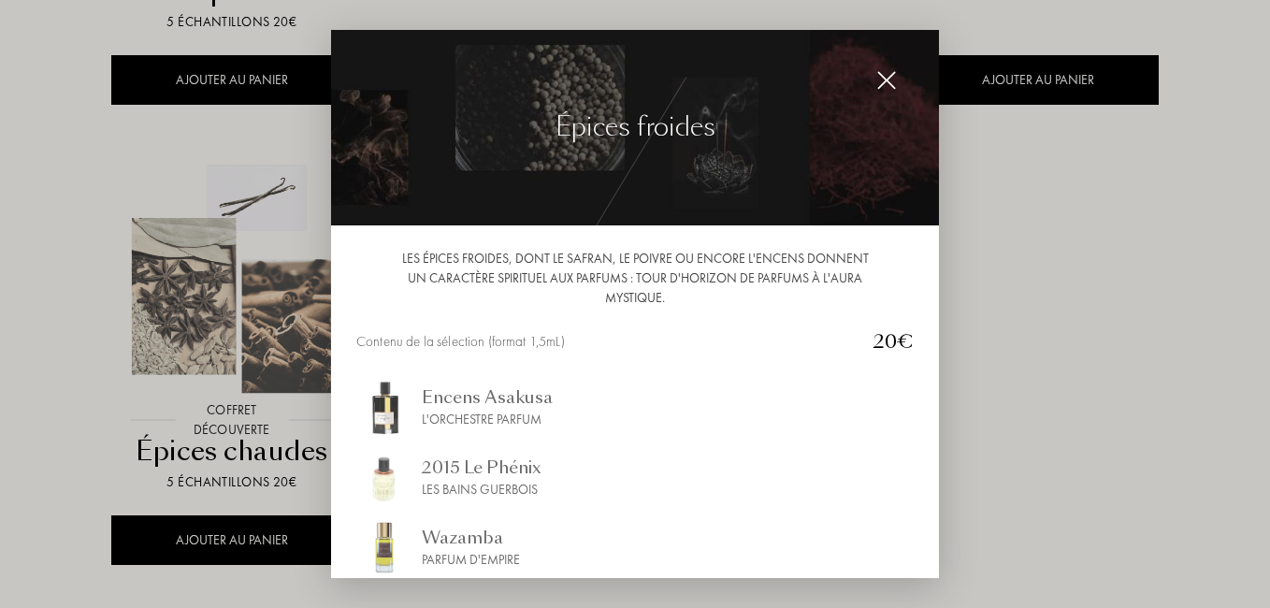
click at [878, 78] on img at bounding box center [886, 80] width 21 height 21
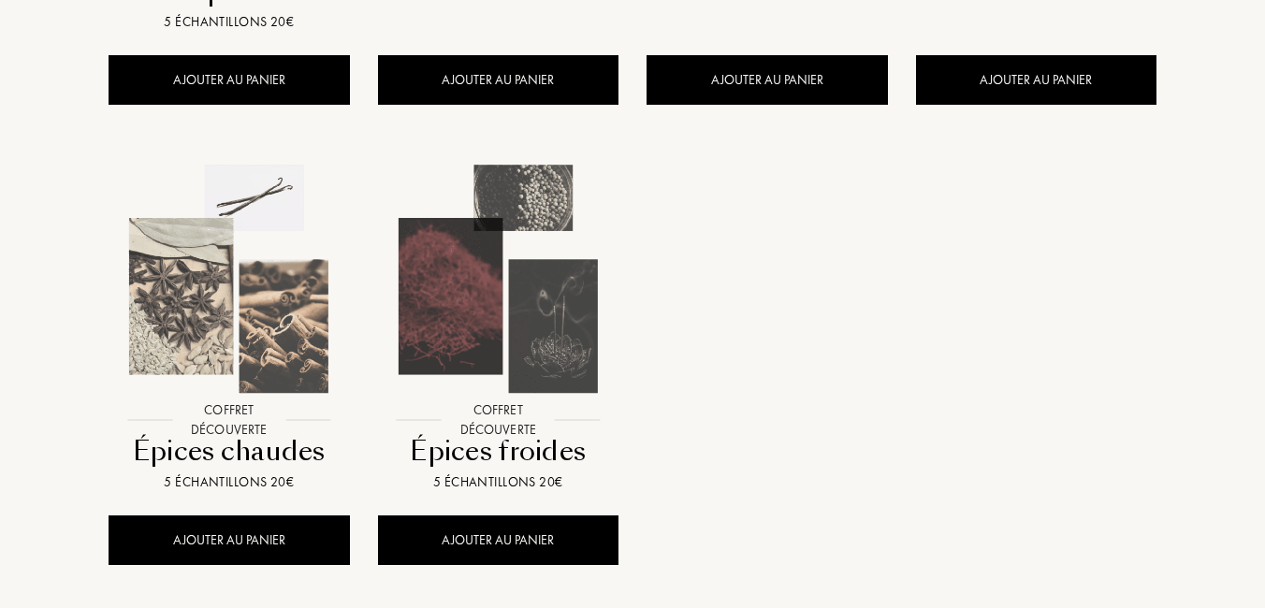
click at [227, 417] on div at bounding box center [228, 292] width 269 height 311
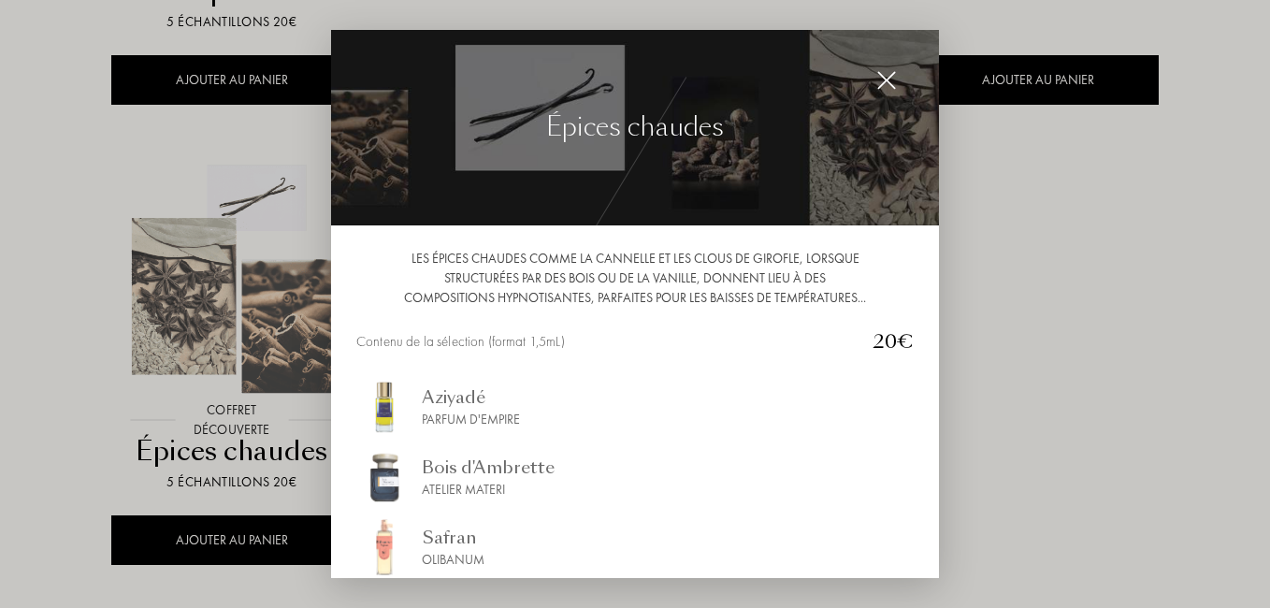
click at [885, 79] on img at bounding box center [886, 80] width 21 height 21
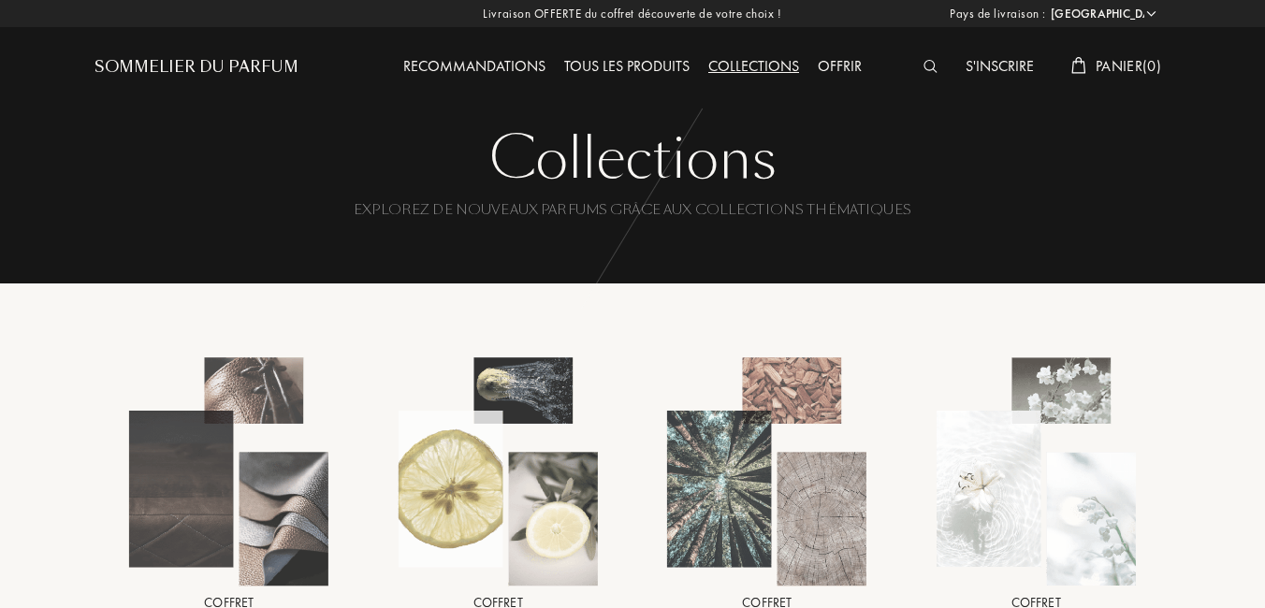
drag, startPoint x: 594, startPoint y: 63, endPoint x: 592, endPoint y: 76, distance: 13.2
click at [593, 61] on div "Tous les produits" at bounding box center [627, 67] width 144 height 24
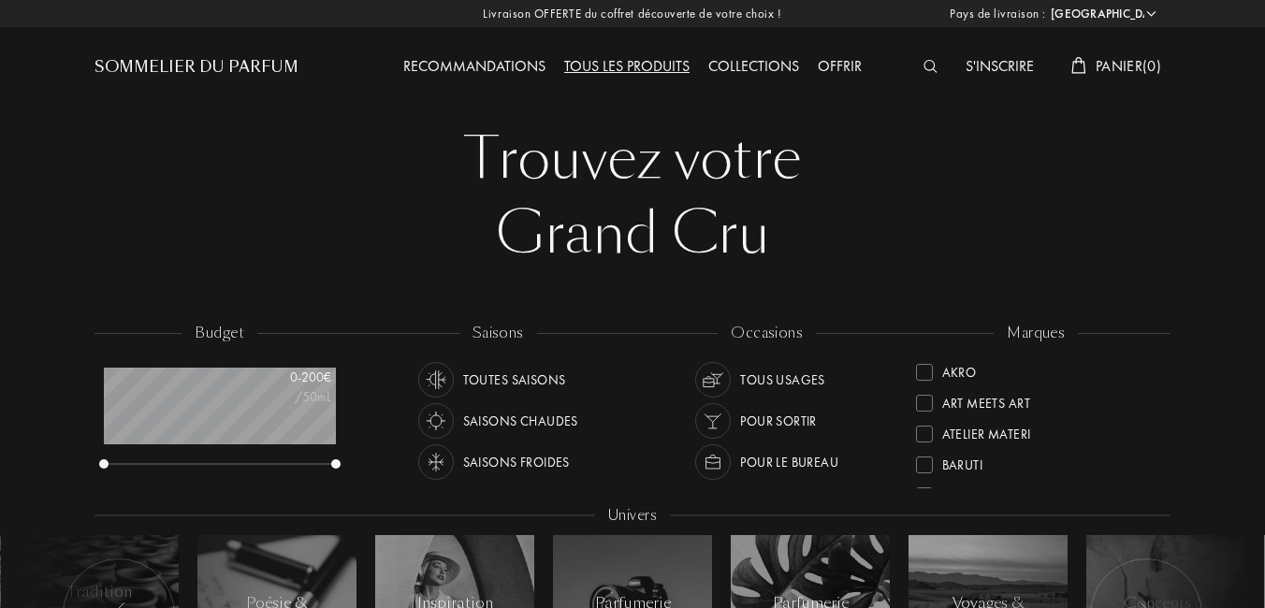
select select "FR"
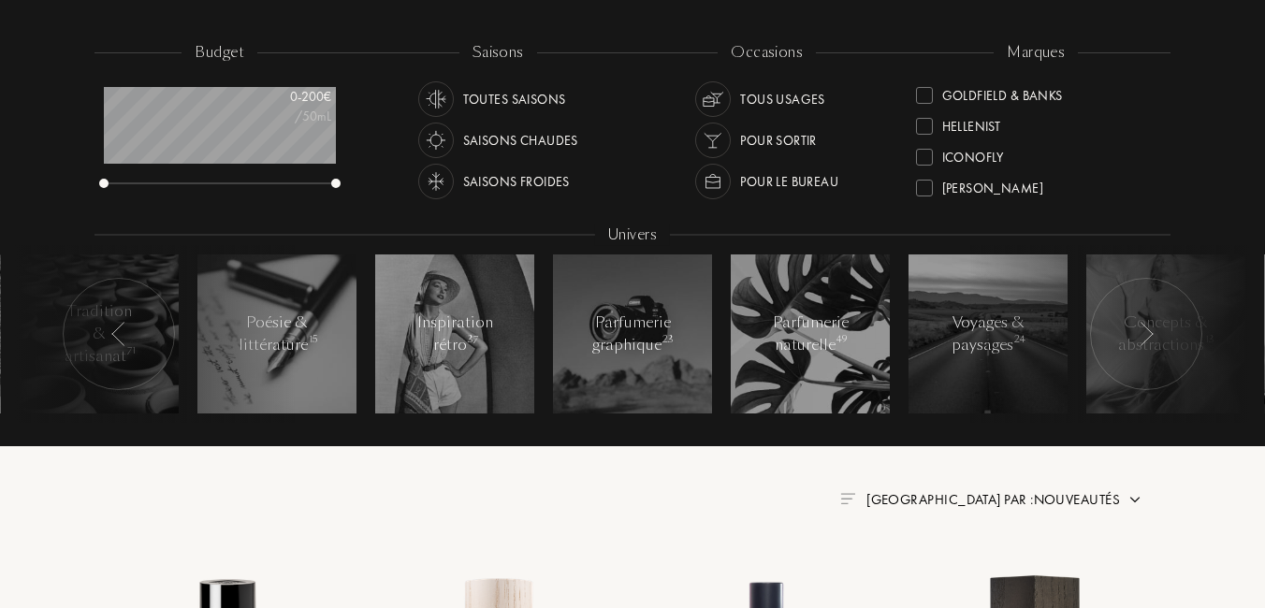
scroll to position [242, 0]
click at [962, 183] on div "Goldfield & Banks" at bounding box center [1002, 185] width 121 height 25
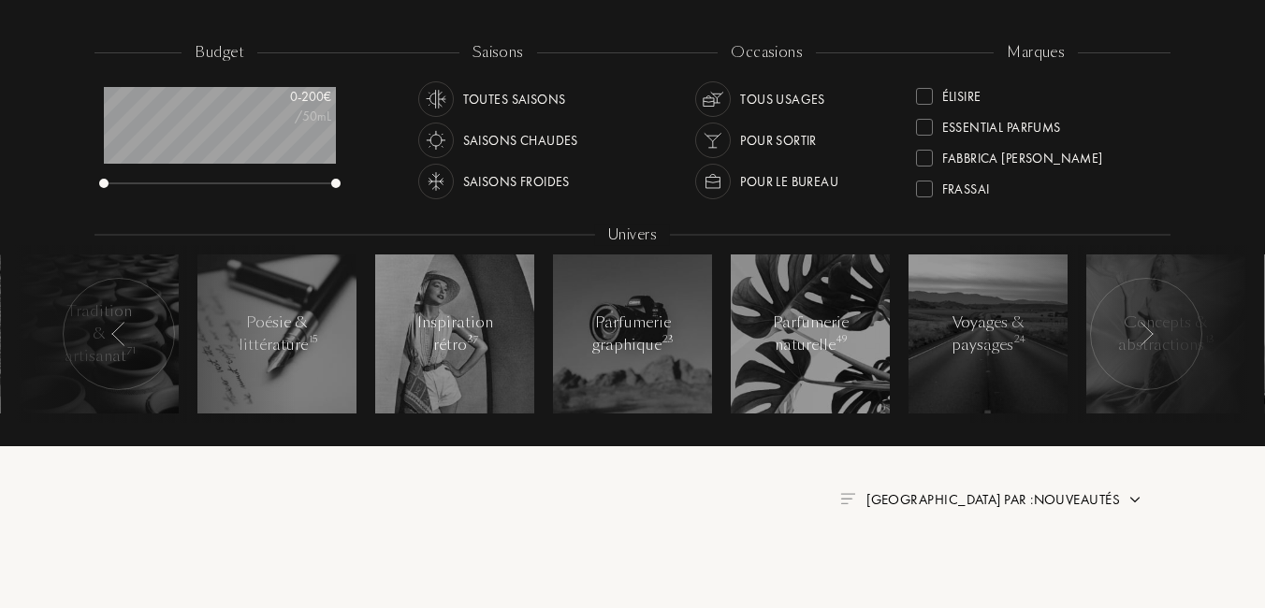
scroll to position [0, 0]
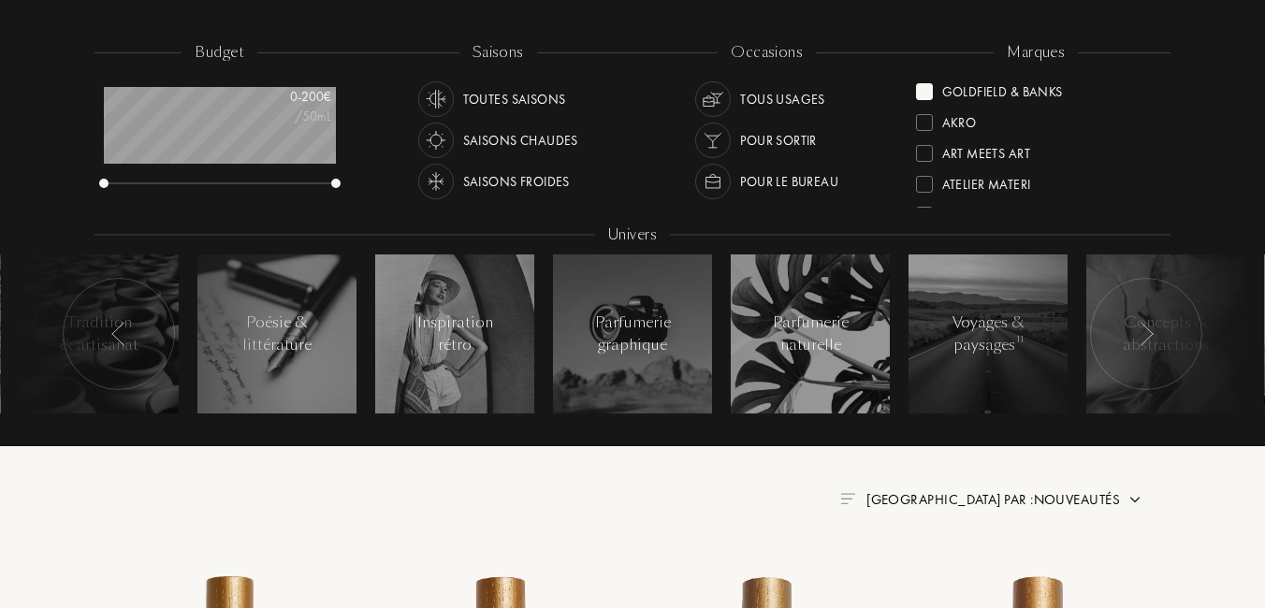
click at [924, 123] on div at bounding box center [924, 122] width 17 height 17
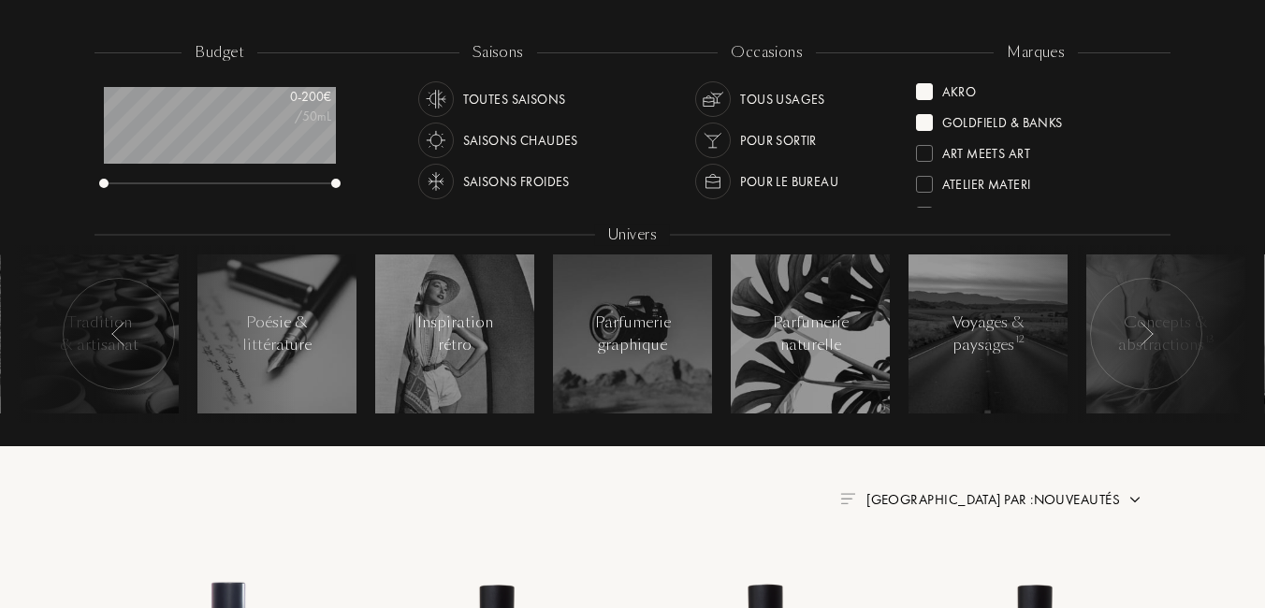
click at [927, 181] on div at bounding box center [924, 184] width 17 height 17
click at [924, 90] on div at bounding box center [924, 87] width 17 height 17
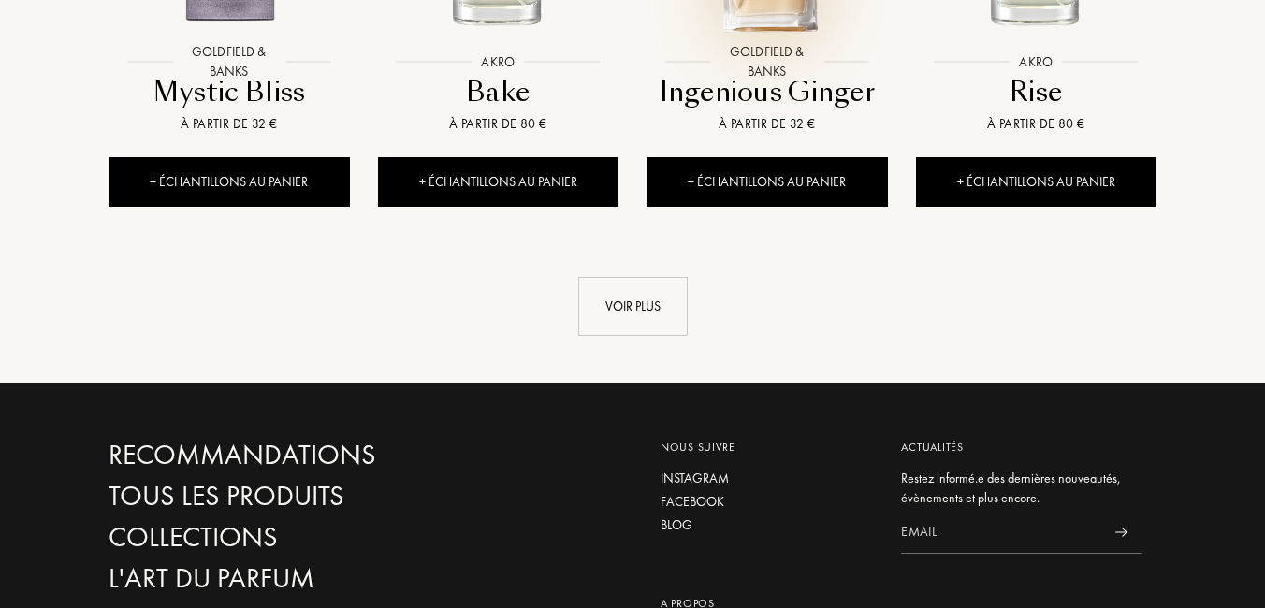
scroll to position [2058, 0]
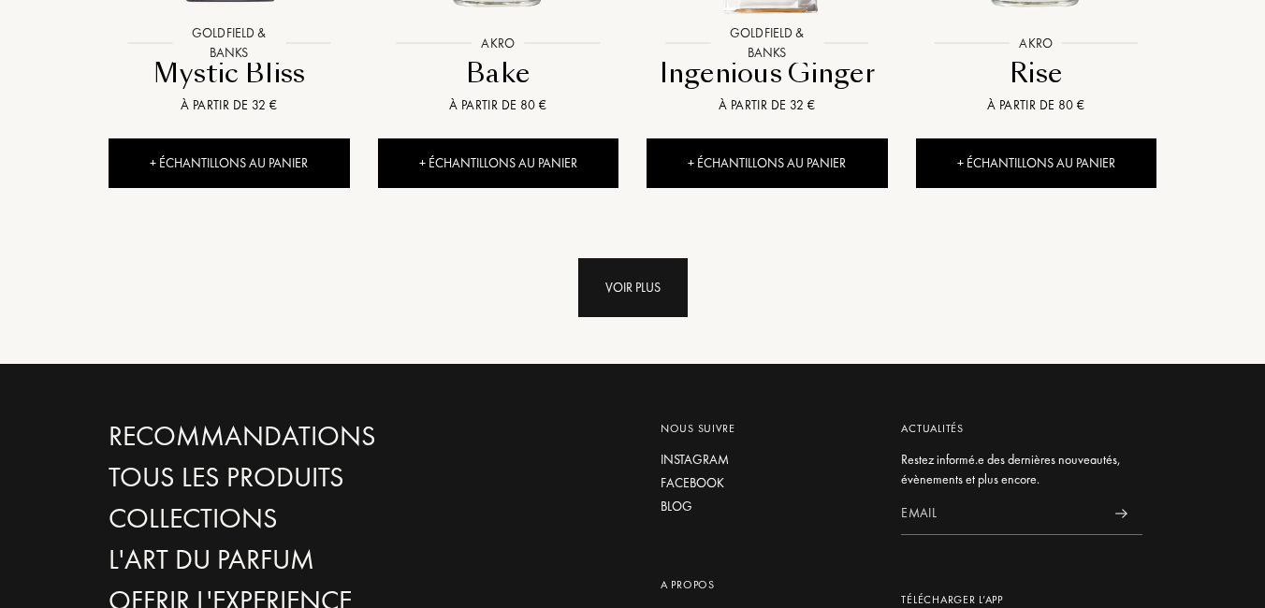
click at [621, 274] on div "Voir plus" at bounding box center [632, 287] width 109 height 59
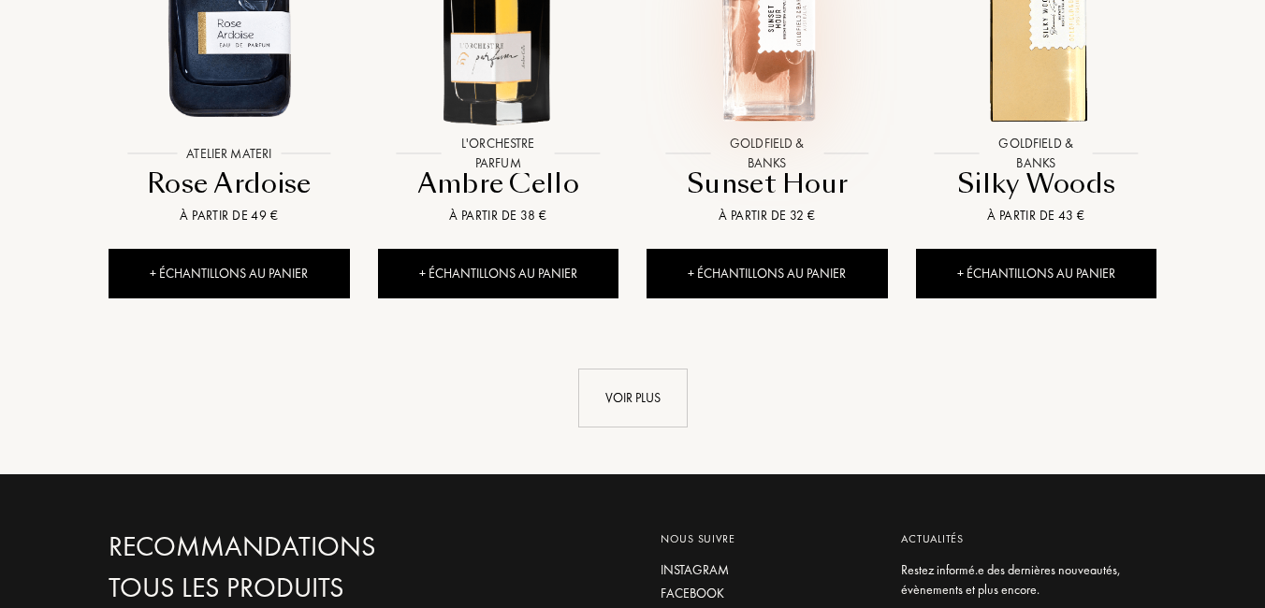
scroll to position [3554, 0]
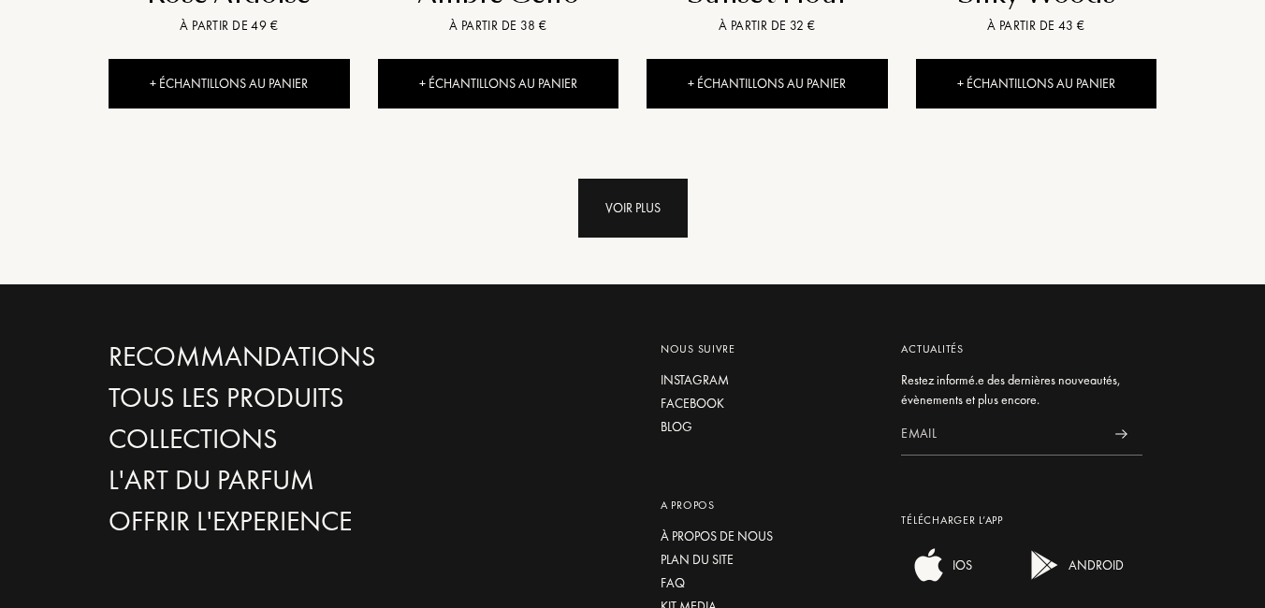
click at [619, 216] on div "Voir plus" at bounding box center [632, 208] width 109 height 59
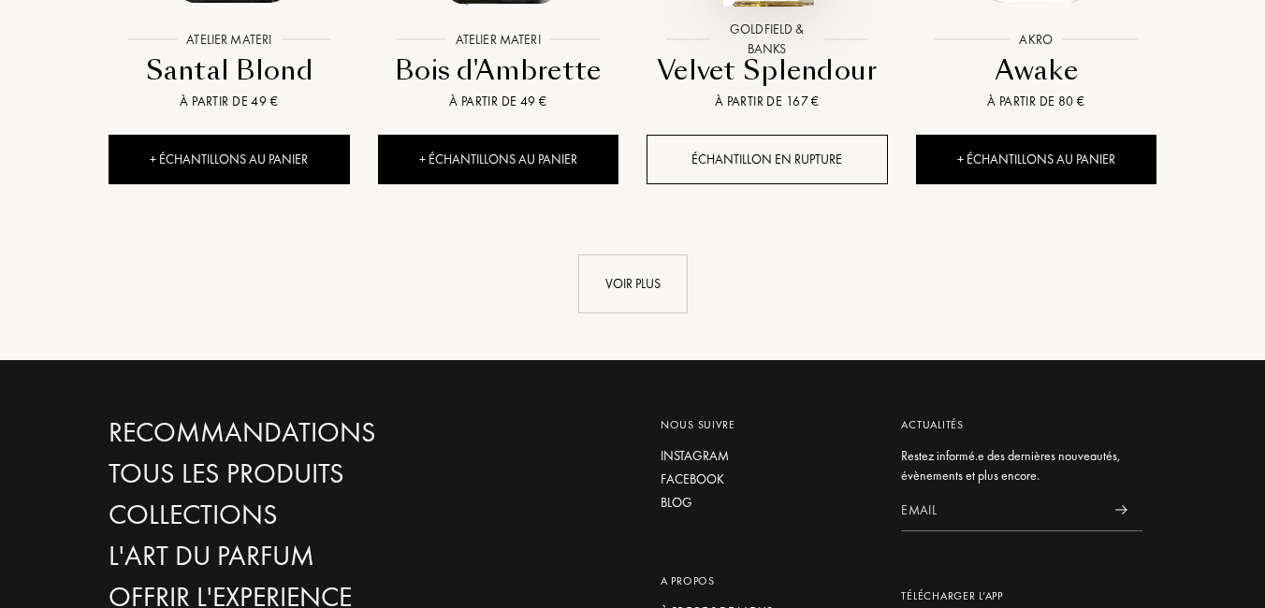
scroll to position [4864, 0]
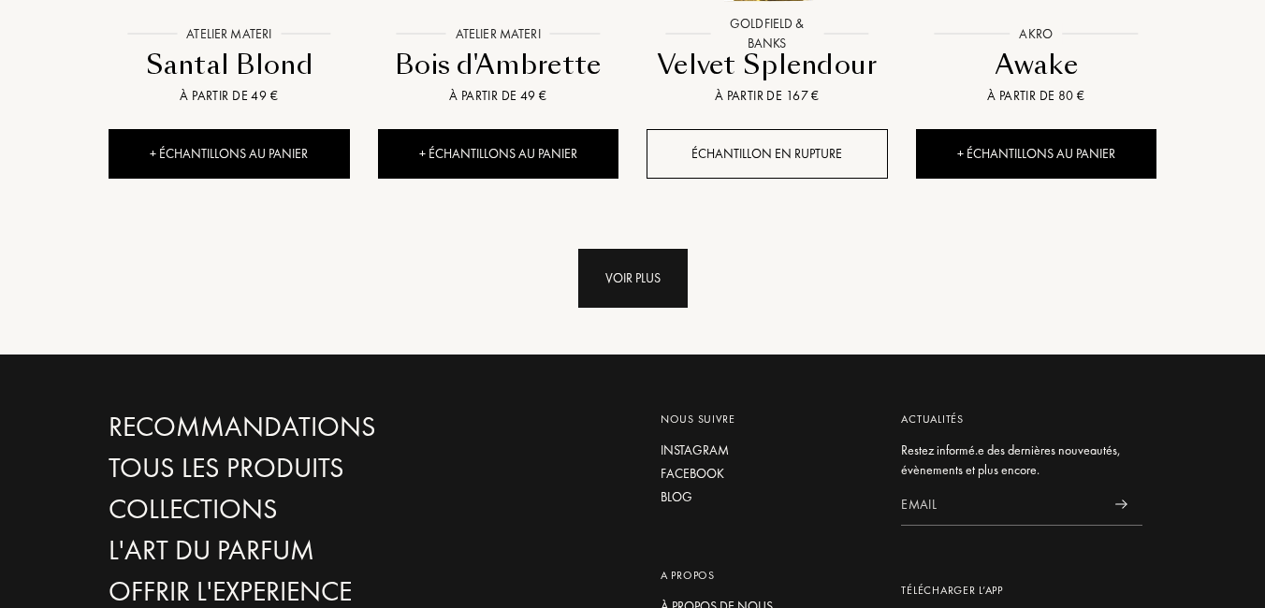
click at [643, 277] on div "Voir plus" at bounding box center [632, 278] width 109 height 59
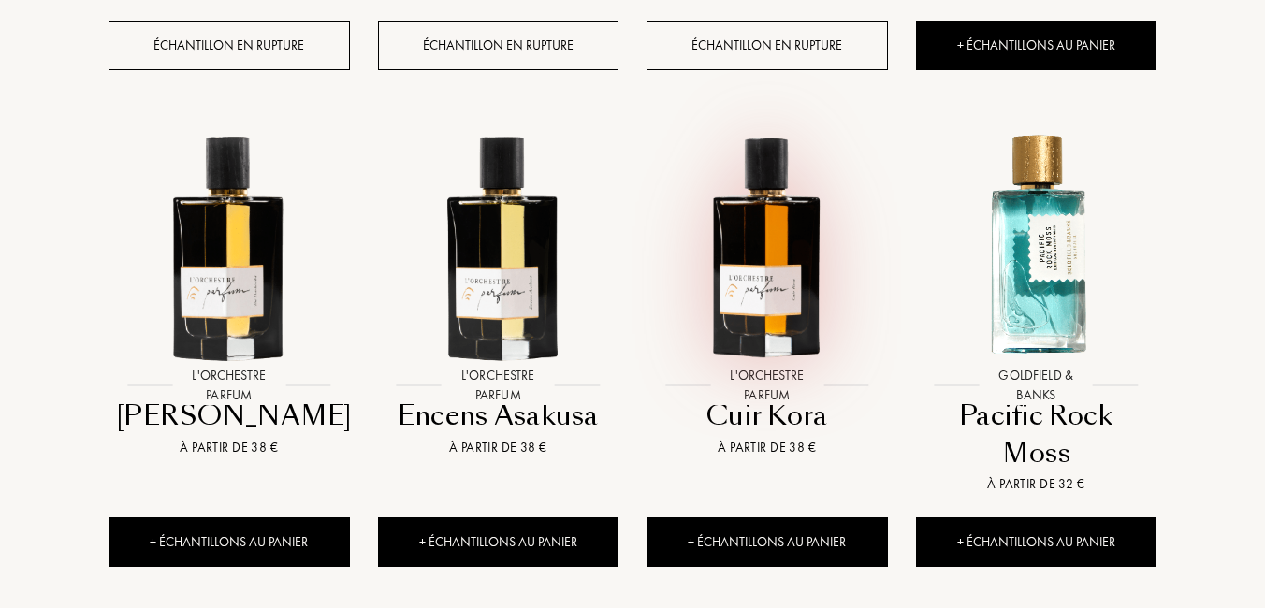
scroll to position [6173, 0]
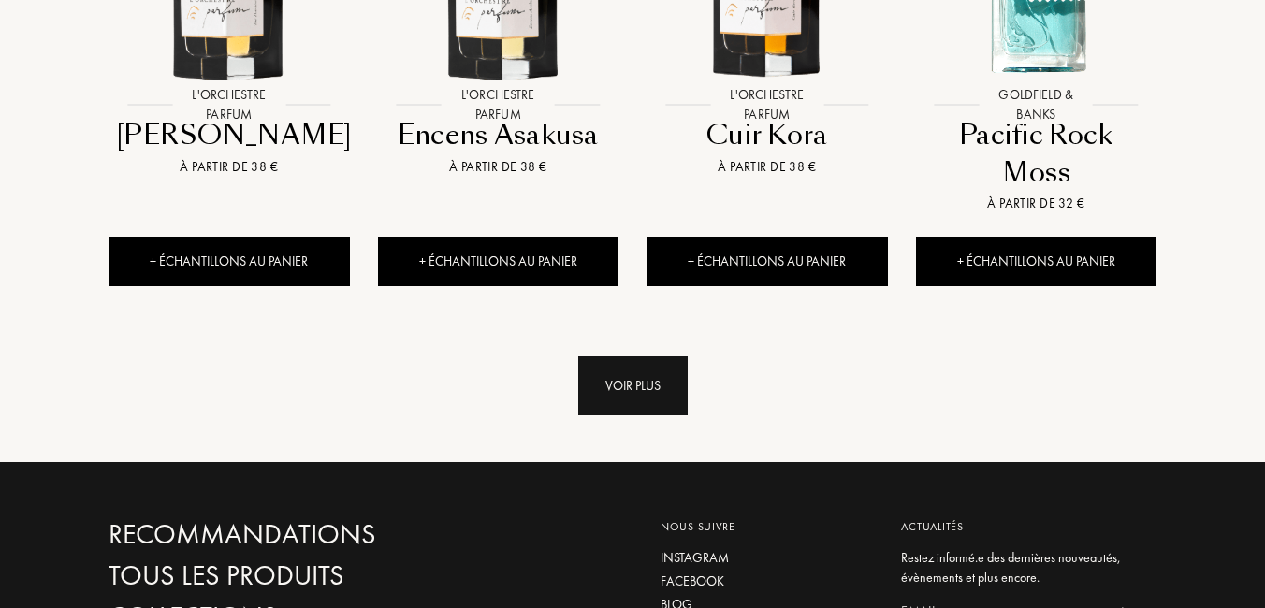
click at [644, 383] on div "Voir plus" at bounding box center [632, 385] width 109 height 59
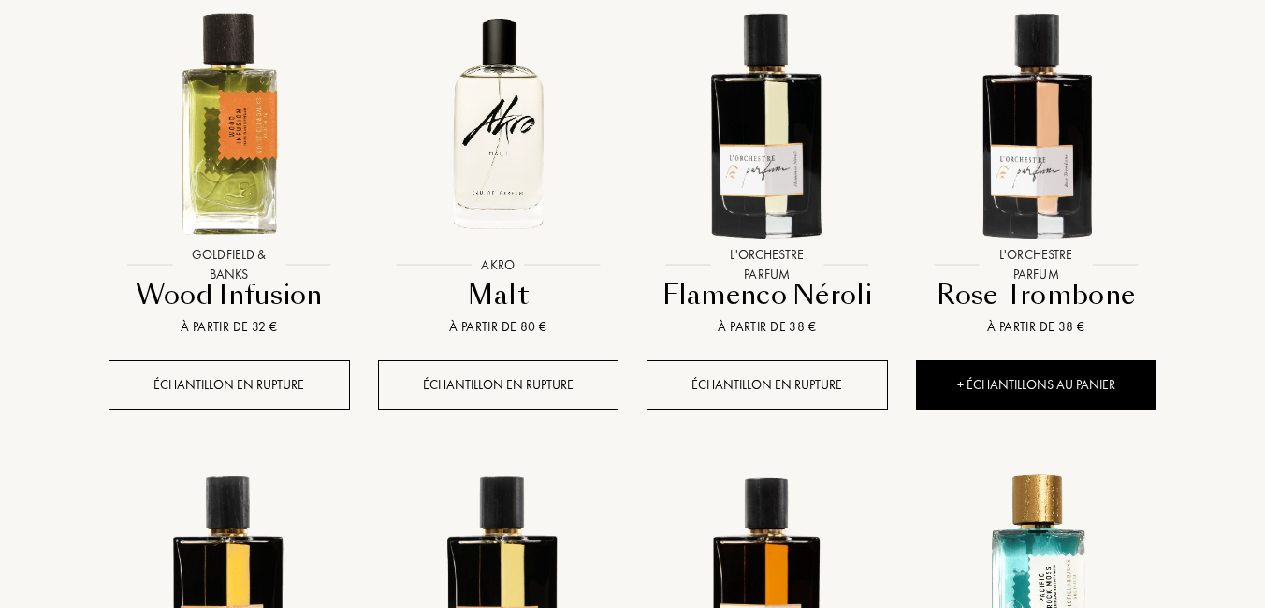
scroll to position [5518, 0]
